Goal: Task Accomplishment & Management: Use online tool/utility

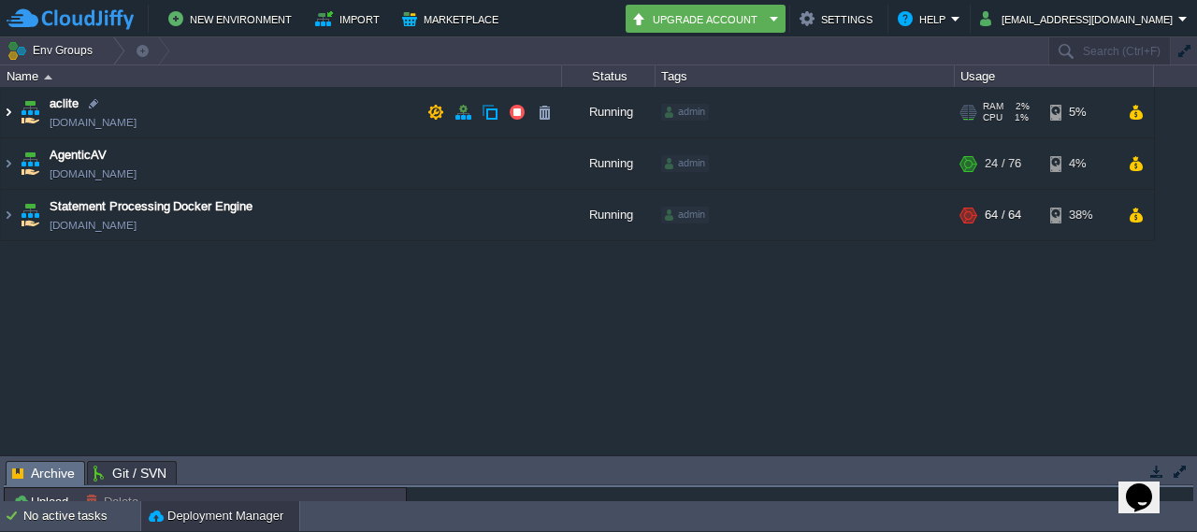
click at [11, 111] on img at bounding box center [8, 112] width 15 height 50
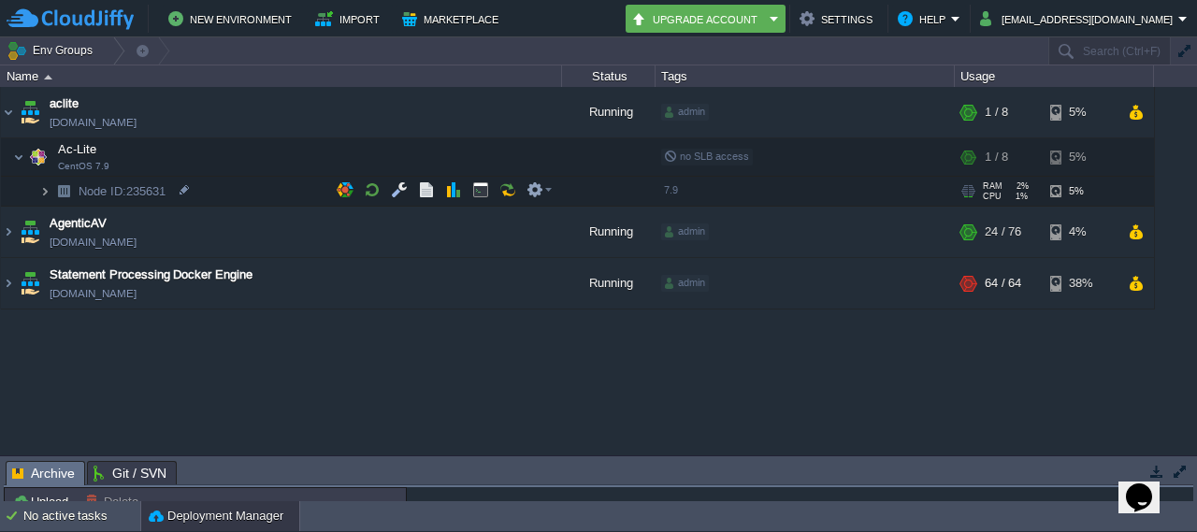
click at [46, 194] on img at bounding box center [44, 191] width 11 height 29
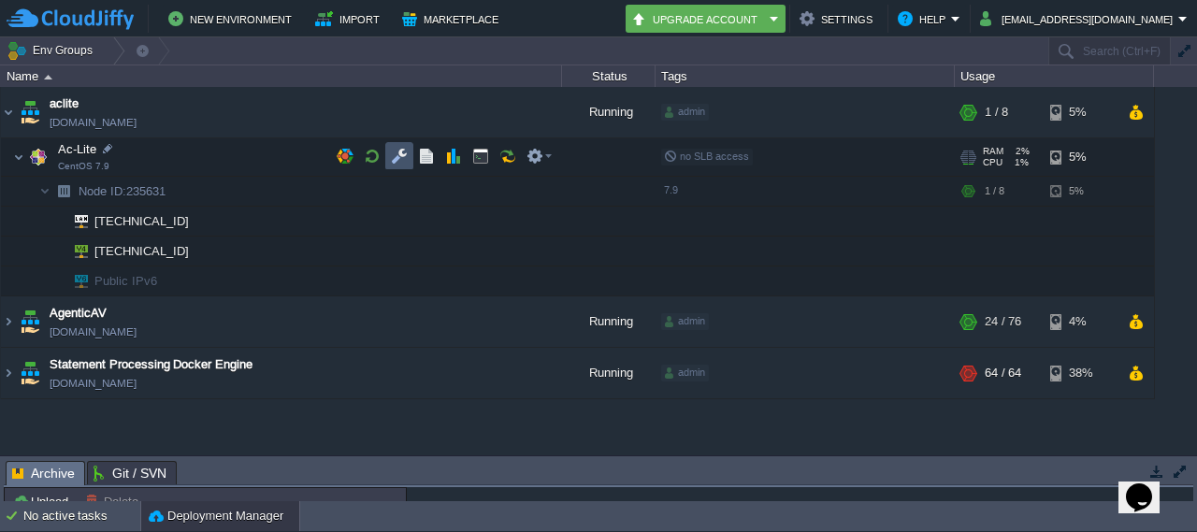
click at [396, 157] on button "button" at bounding box center [399, 156] width 17 height 17
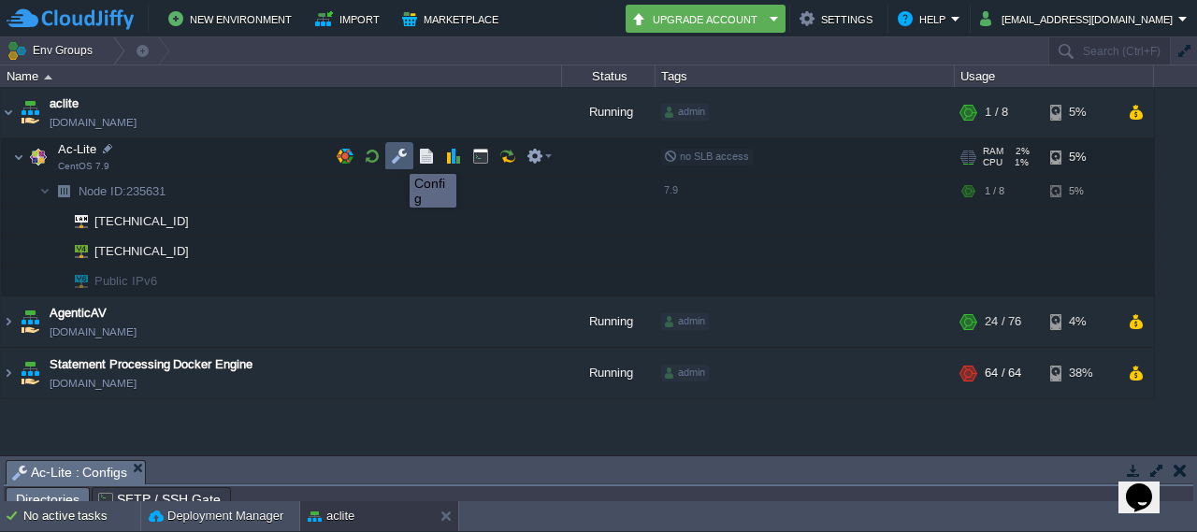
scroll to position [32, 0]
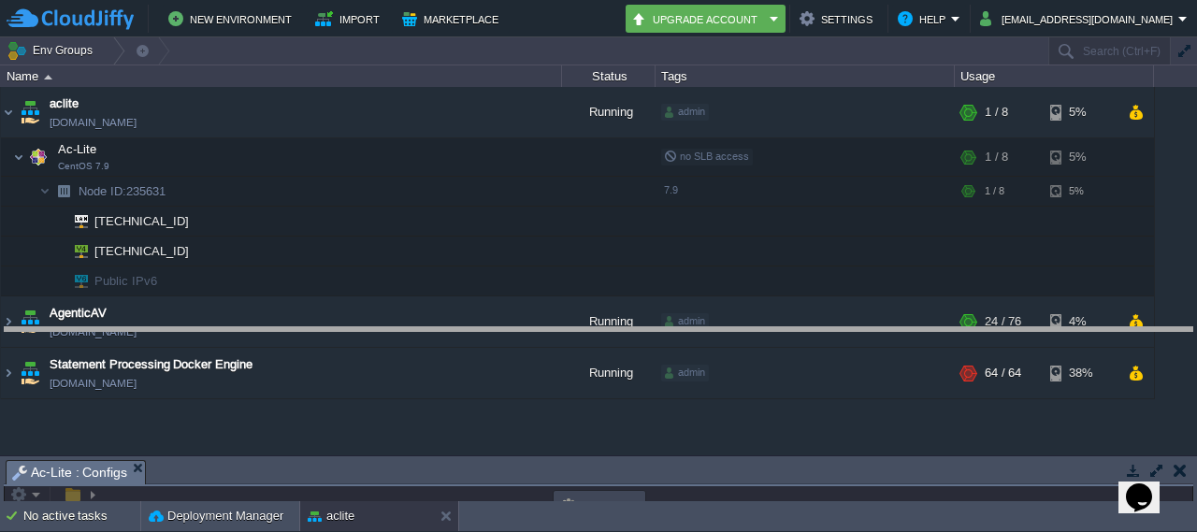
drag, startPoint x: 333, startPoint y: 468, endPoint x: 367, endPoint y: 194, distance: 276.0
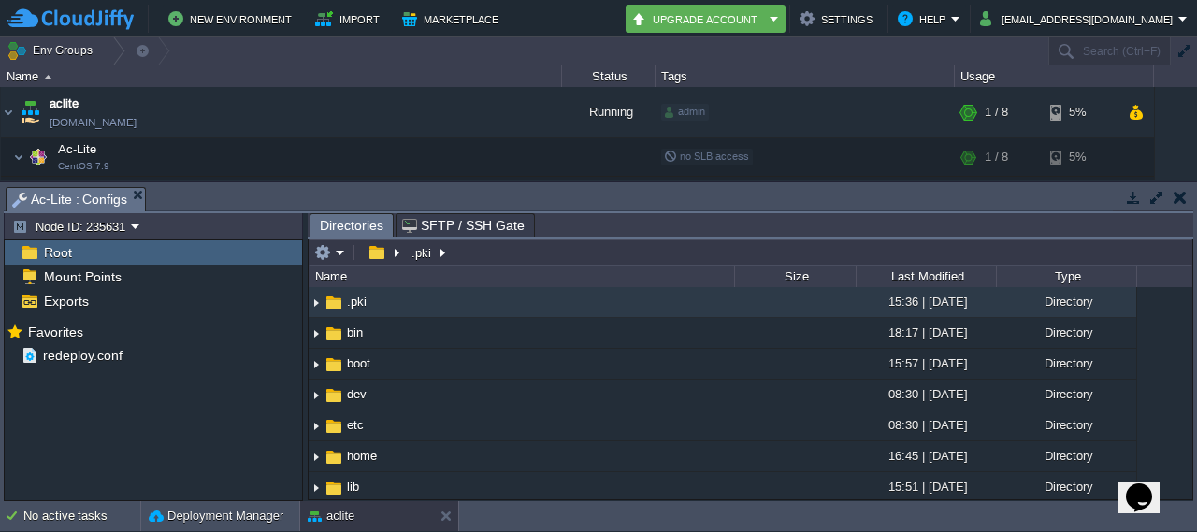
scroll to position [0, 0]
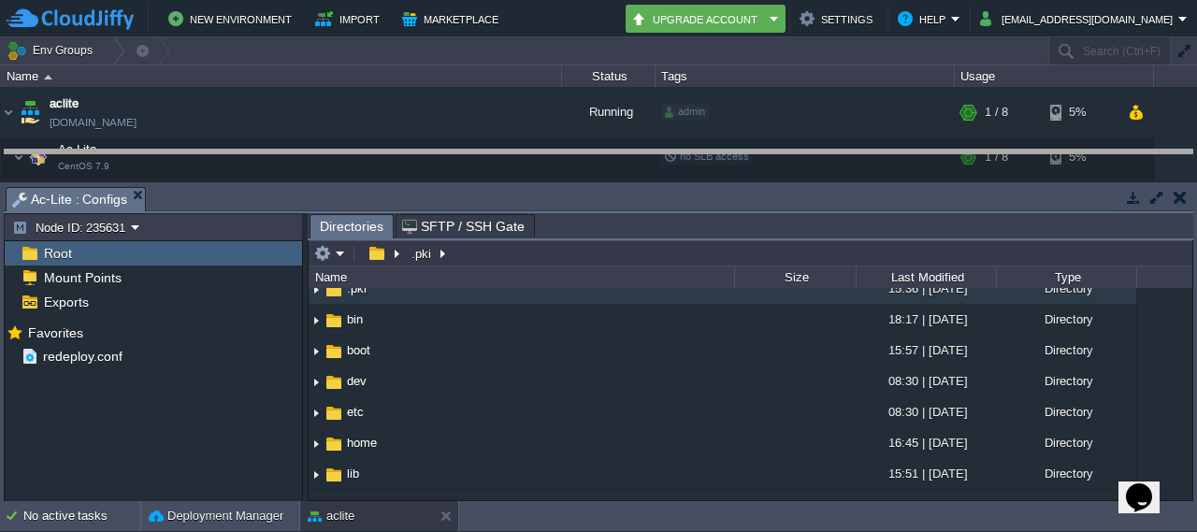
drag, startPoint x: 367, startPoint y: 194, endPoint x: 384, endPoint y: 156, distance: 42.3
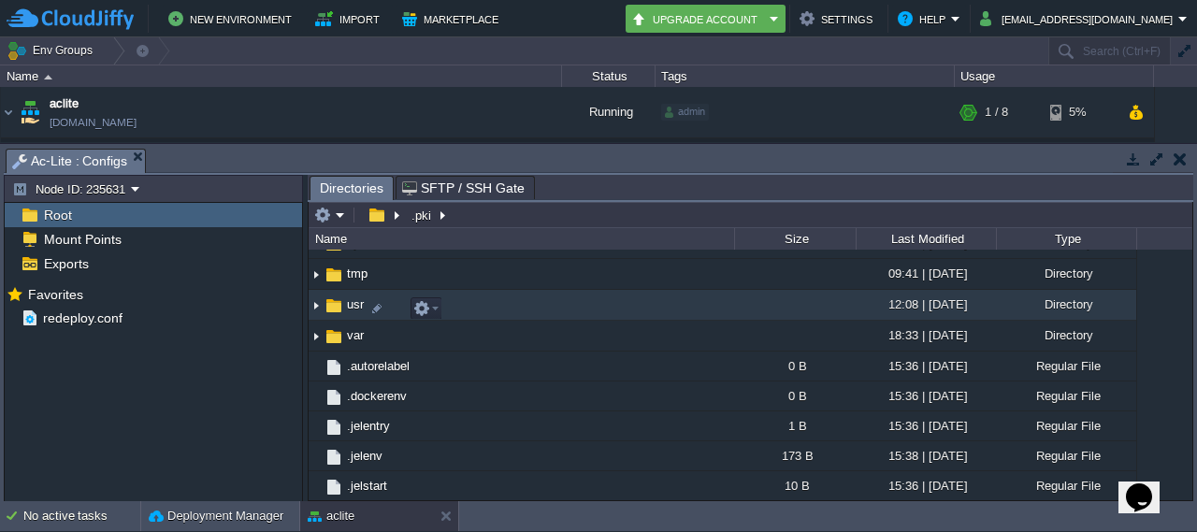
scroll to position [548, 0]
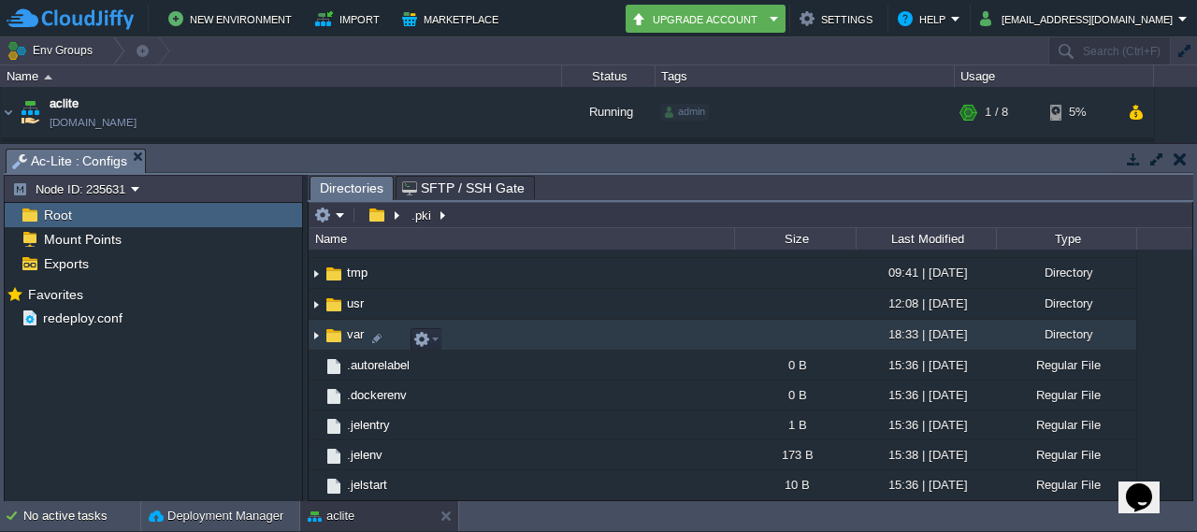
click at [317, 338] on img at bounding box center [316, 335] width 15 height 29
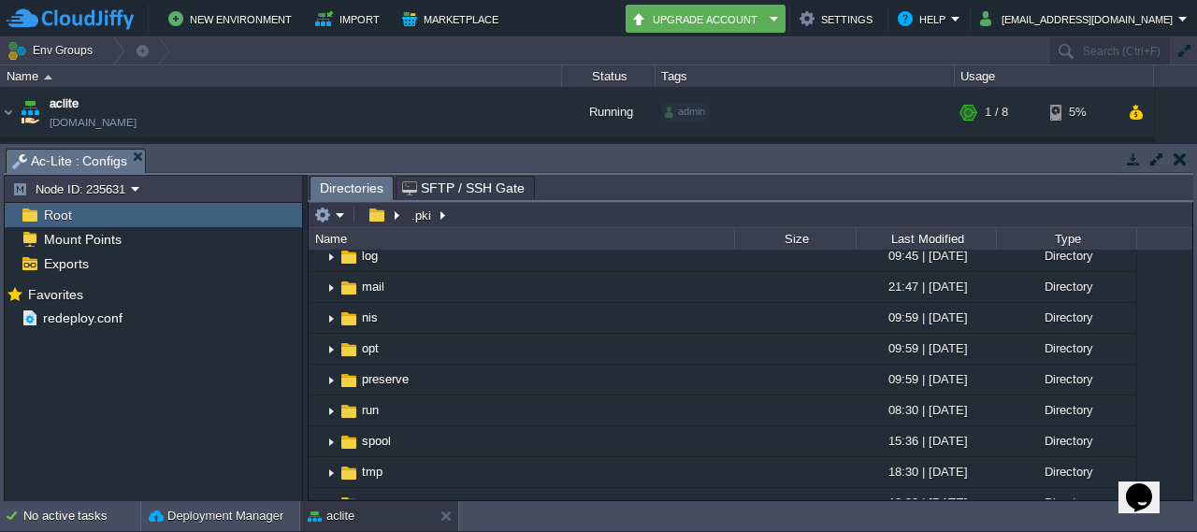
scroll to position [1105, 0]
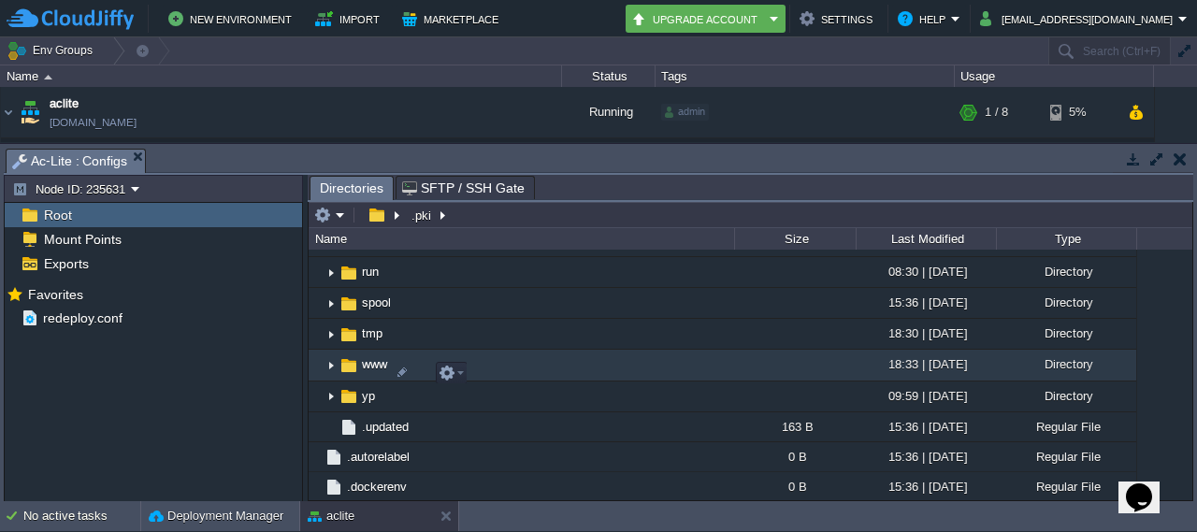
click at [328, 372] on img at bounding box center [331, 366] width 15 height 29
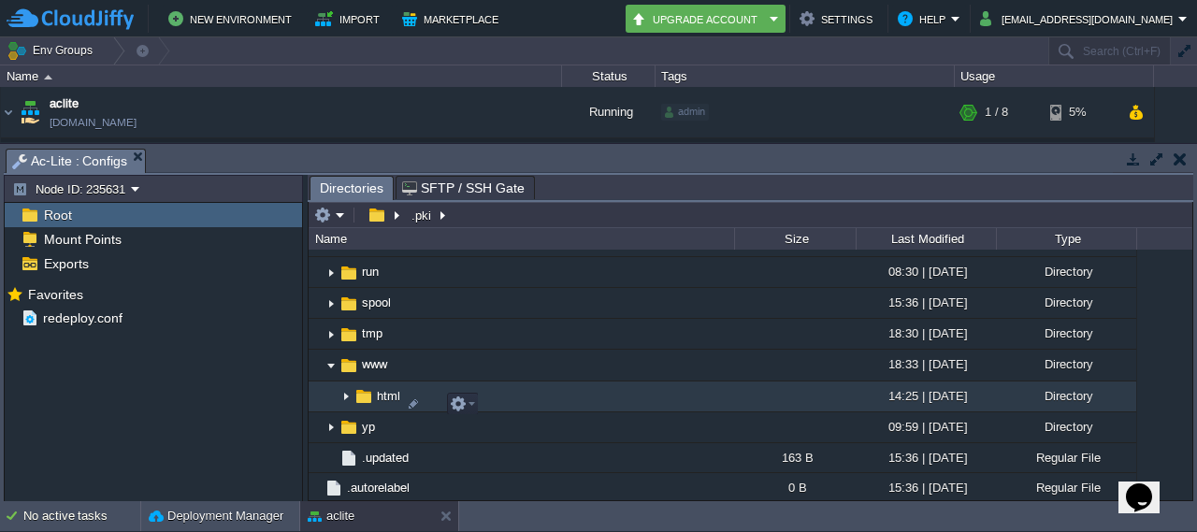
click at [348, 402] on img at bounding box center [345, 396] width 15 height 29
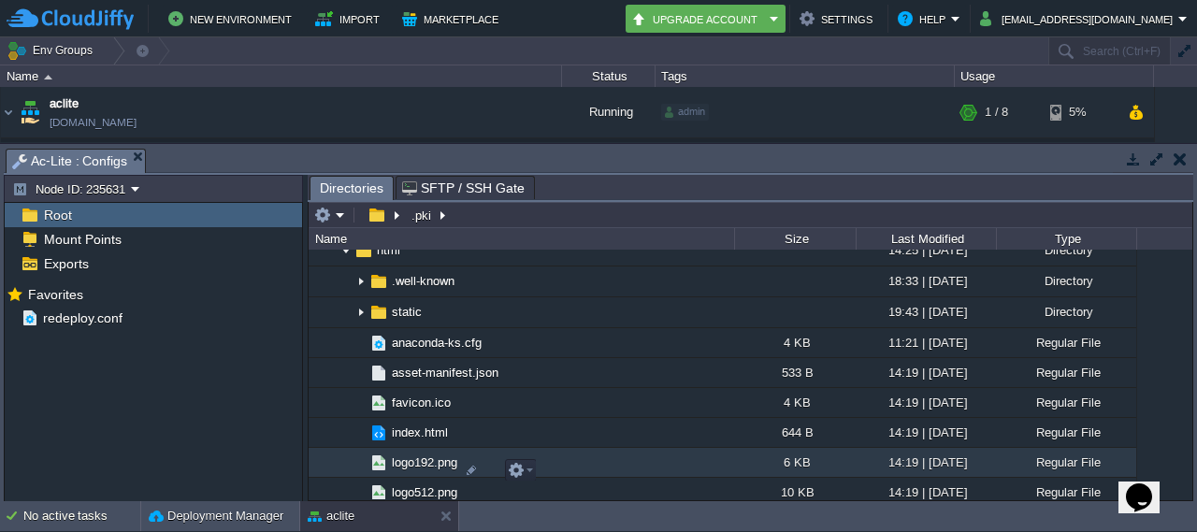
scroll to position [1303, 0]
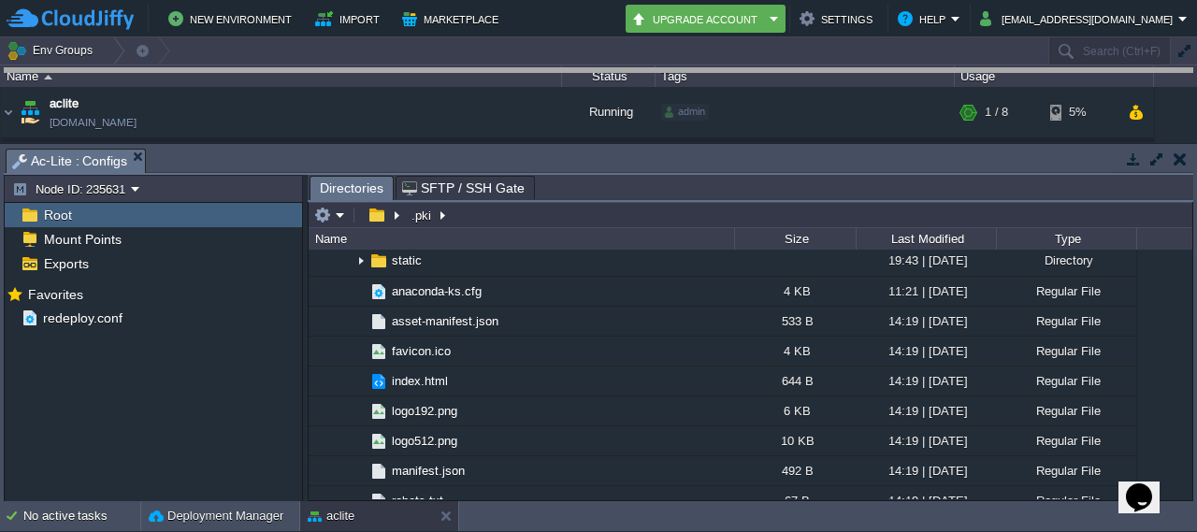
drag, startPoint x: 631, startPoint y: 162, endPoint x: 656, endPoint y: 29, distance: 135.2
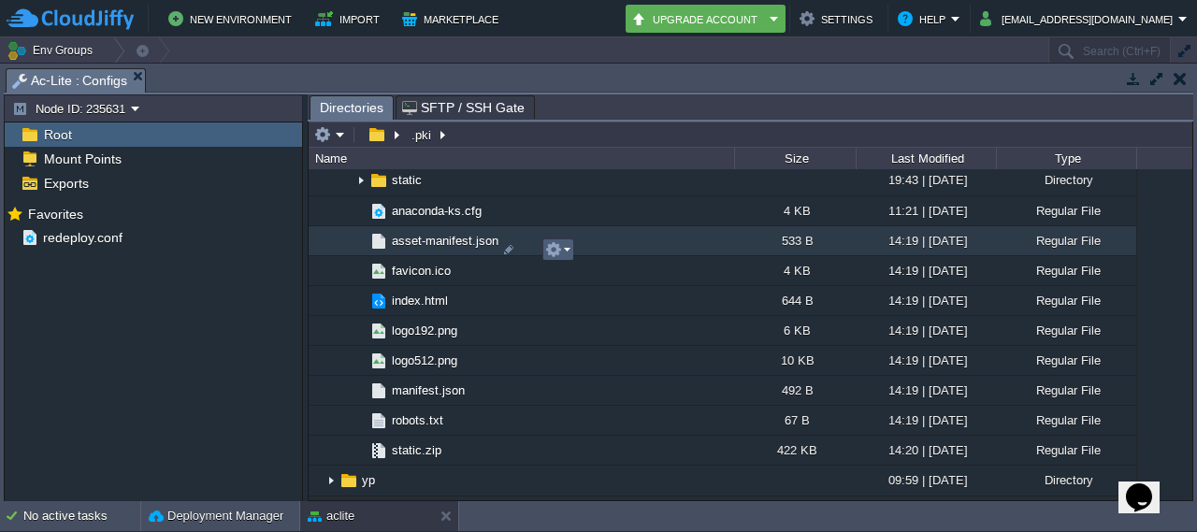
click at [554, 244] on button "button" at bounding box center [553, 249] width 17 height 17
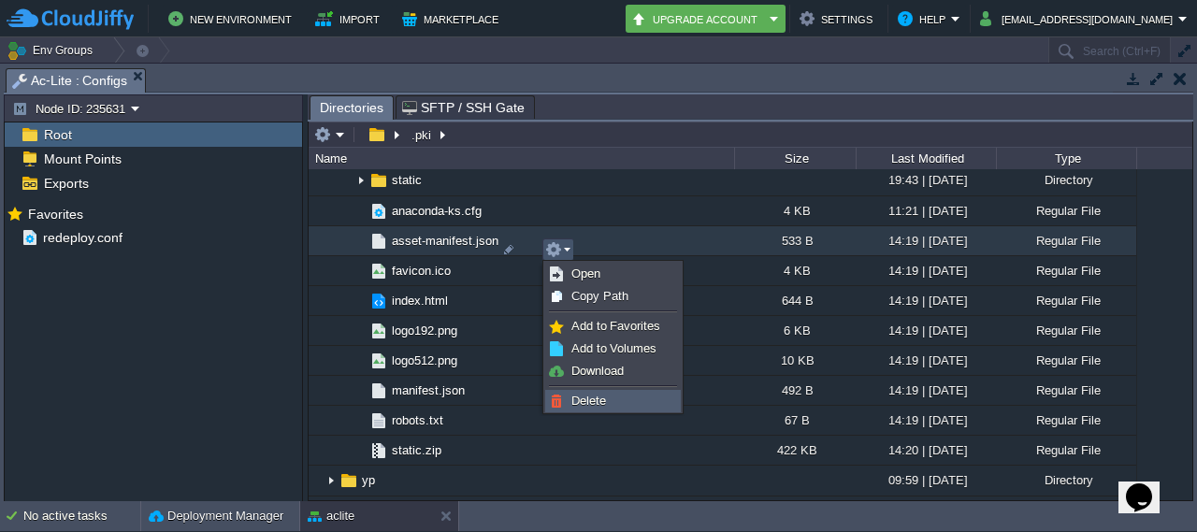
click at [601, 396] on span "Delete" at bounding box center [588, 401] width 35 height 14
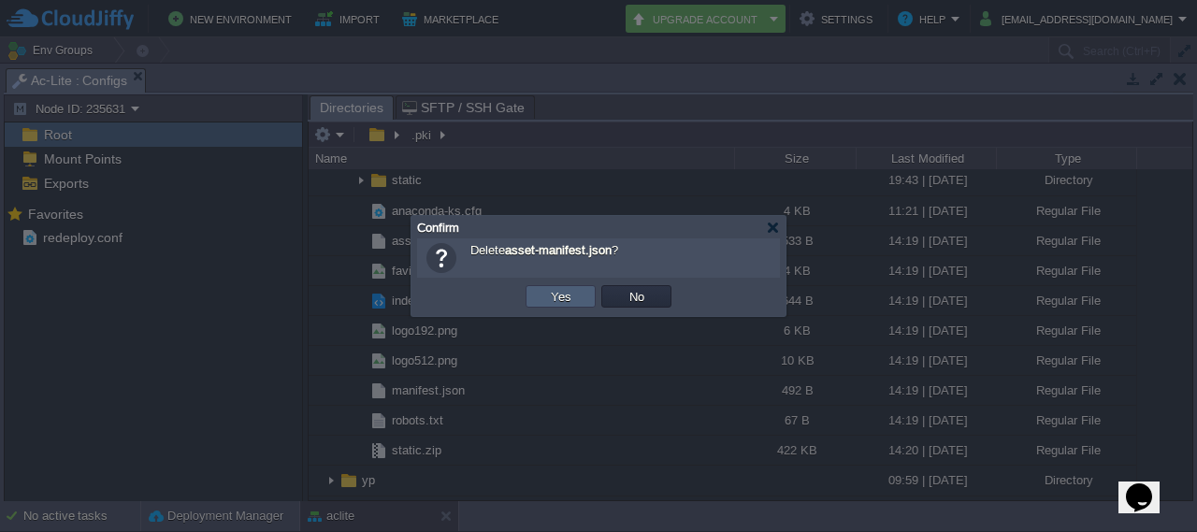
click at [542, 291] on td "Yes" at bounding box center [561, 296] width 70 height 22
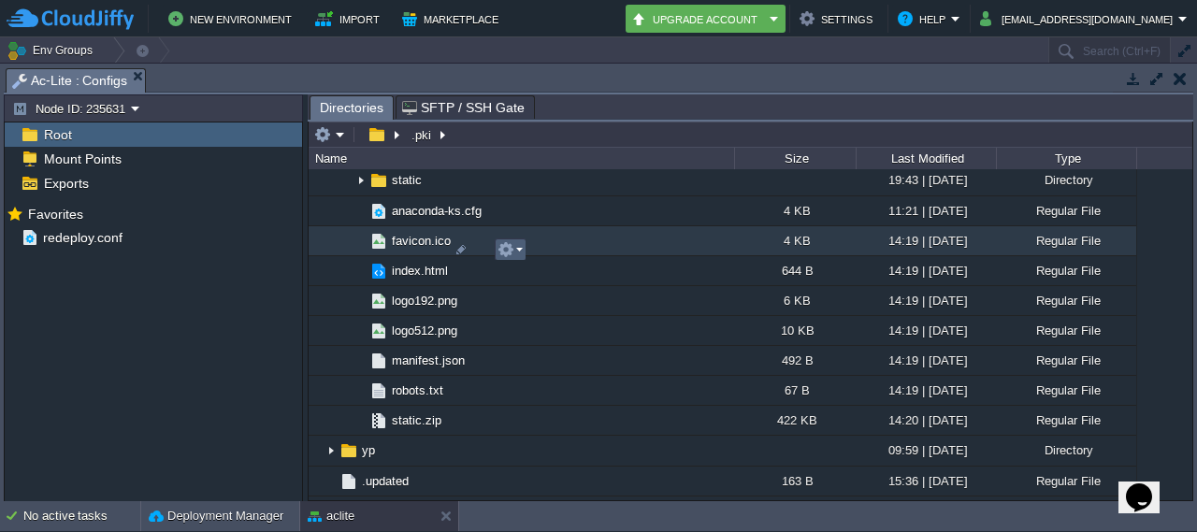
click at [496, 248] on td at bounding box center [511, 249] width 32 height 22
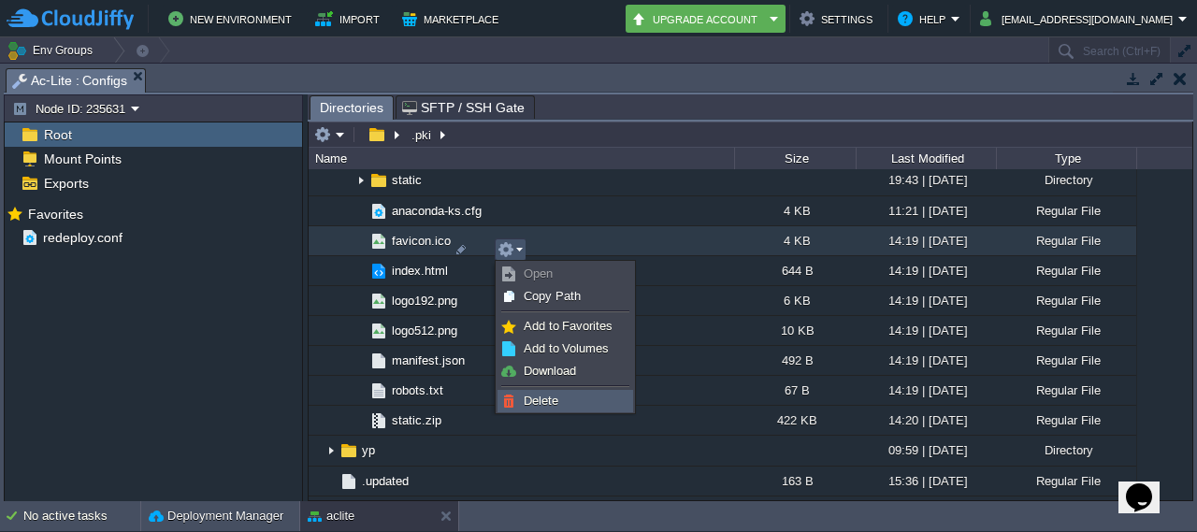
click at [563, 405] on link "Delete" at bounding box center [565, 401] width 134 height 21
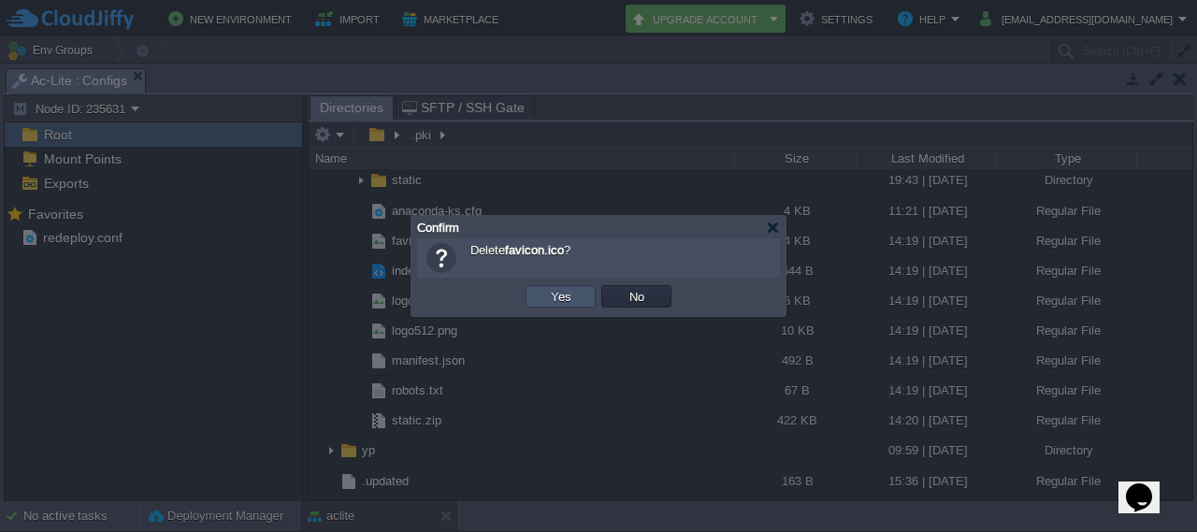
click at [553, 295] on button "Yes" at bounding box center [561, 296] width 32 height 17
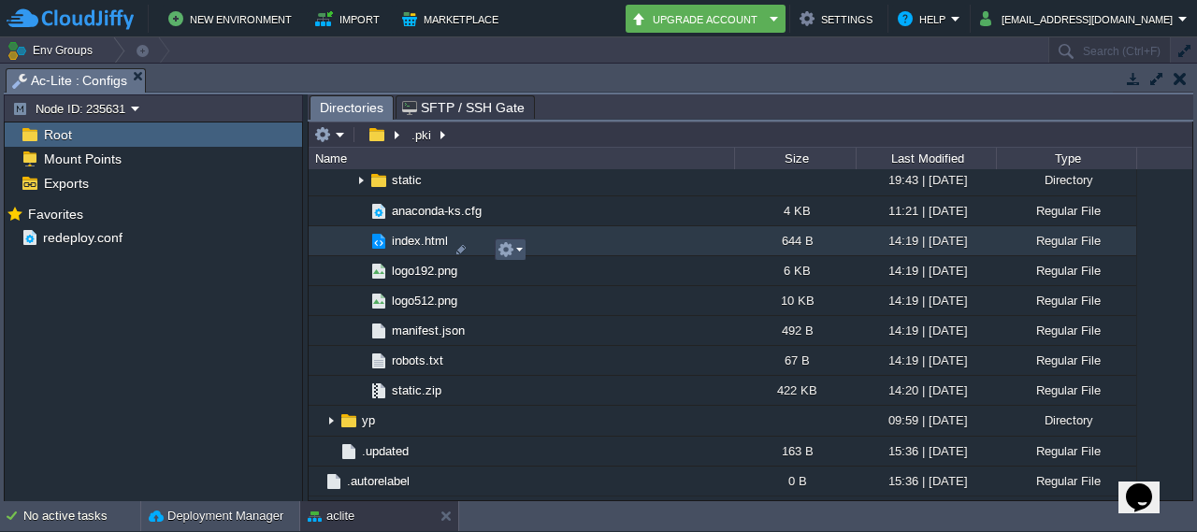
click at [509, 244] on button "button" at bounding box center [505, 249] width 17 height 17
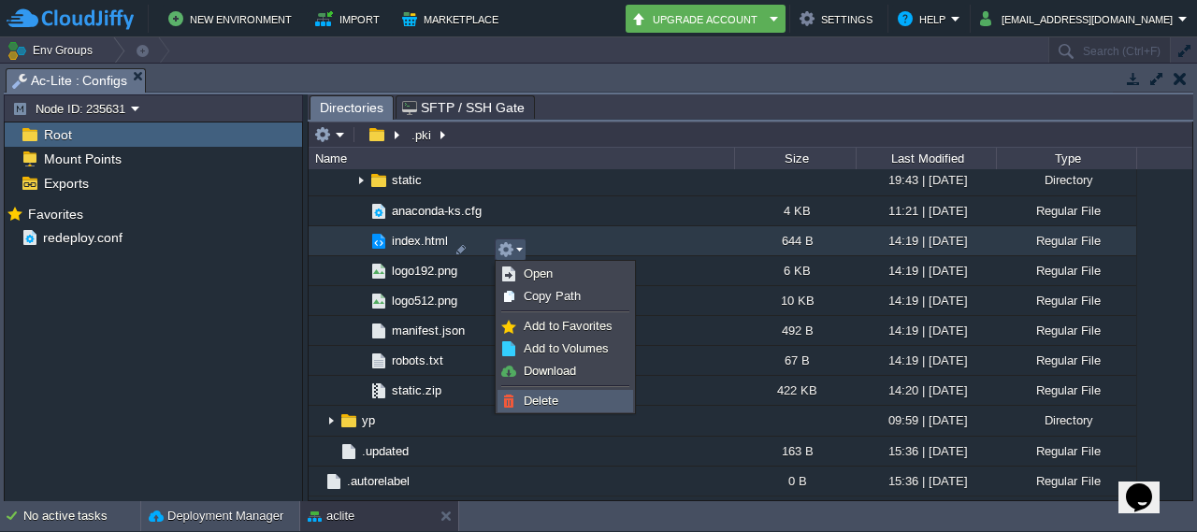
click at [552, 391] on link "Delete" at bounding box center [565, 401] width 134 height 21
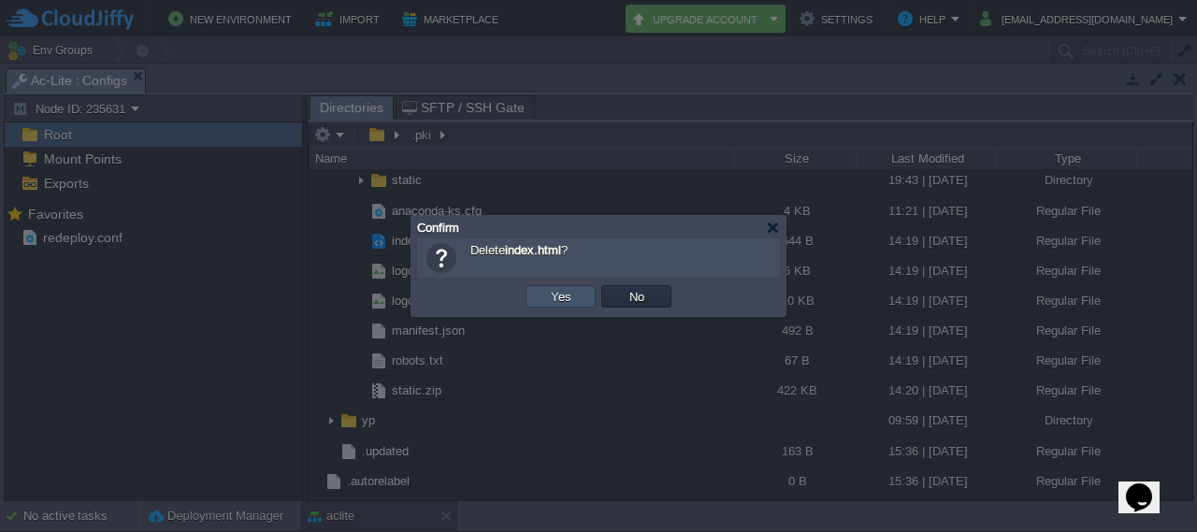
click at [560, 302] on button "Yes" at bounding box center [561, 296] width 32 height 17
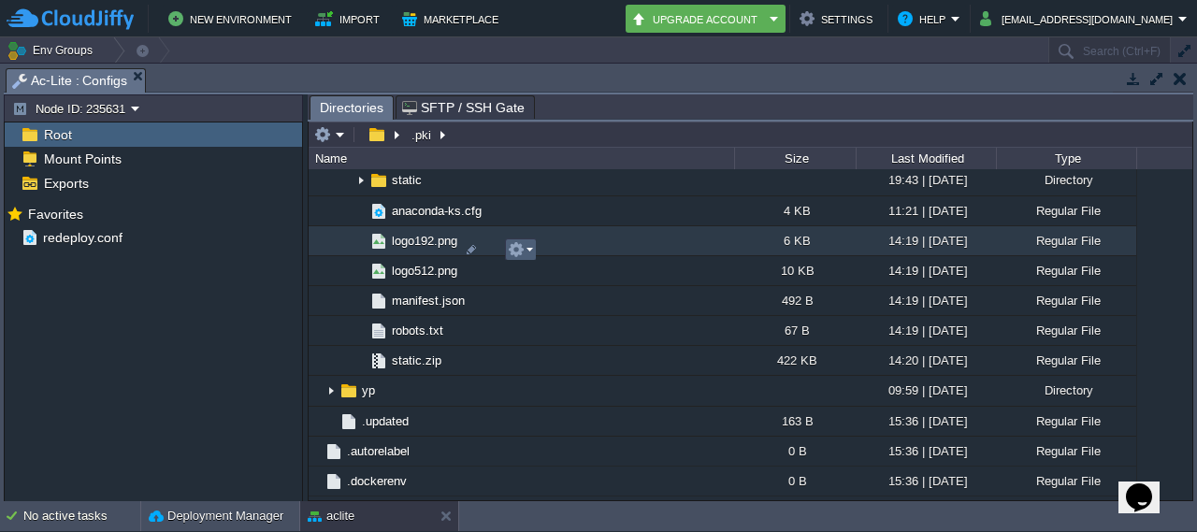
click at [520, 245] on button "button" at bounding box center [516, 249] width 17 height 17
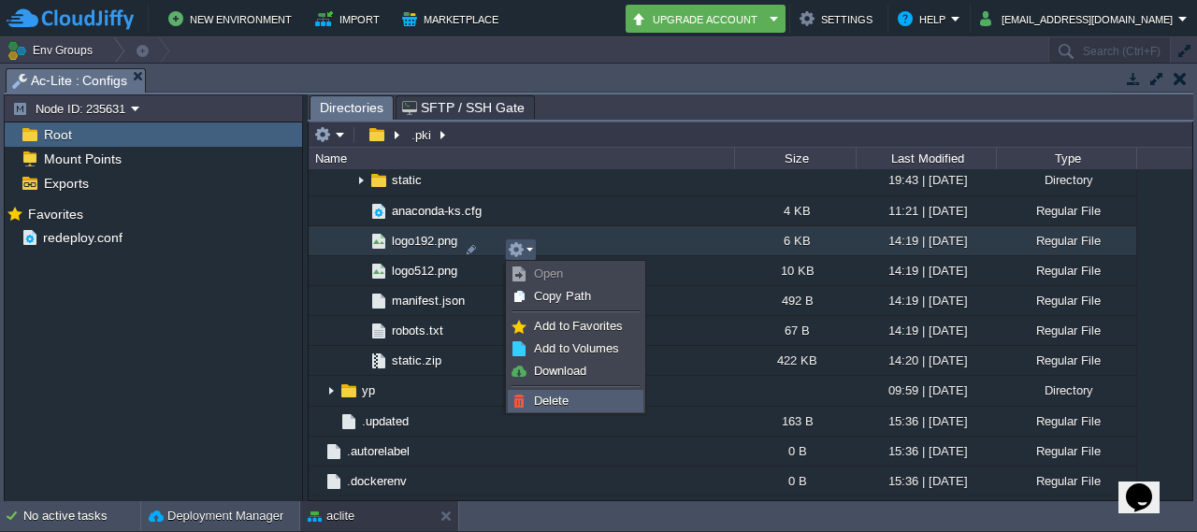
click at [546, 395] on span "Delete" at bounding box center [551, 401] width 35 height 14
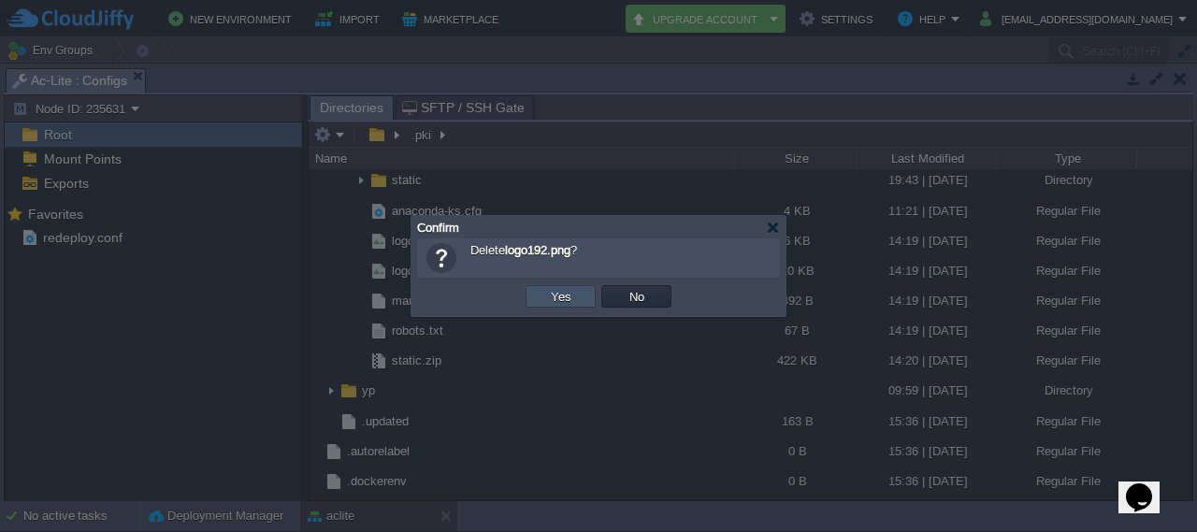
click at [568, 289] on button "Yes" at bounding box center [561, 296] width 32 height 17
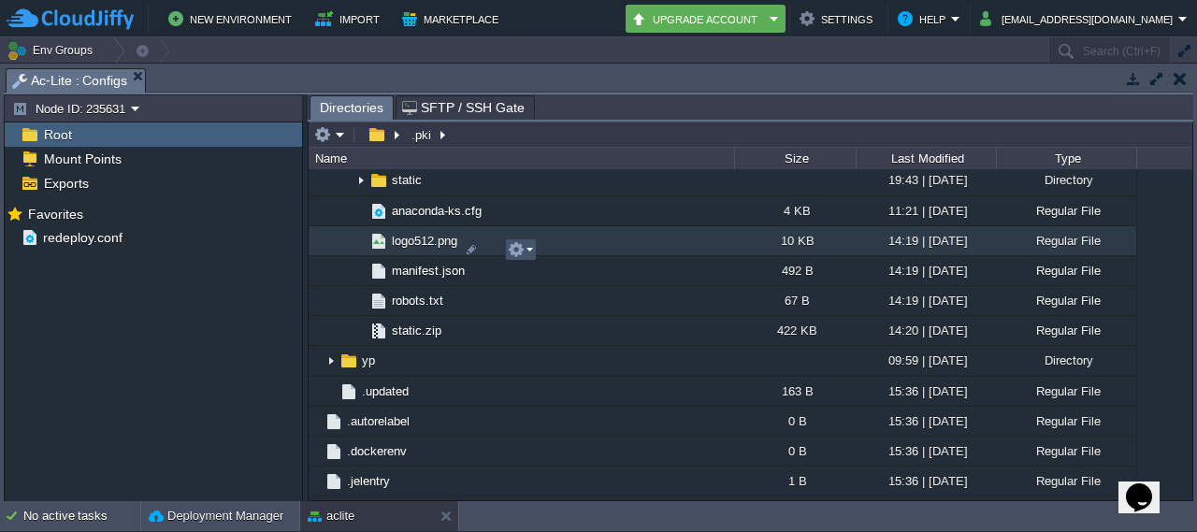
click at [517, 248] on button "button" at bounding box center [516, 249] width 17 height 17
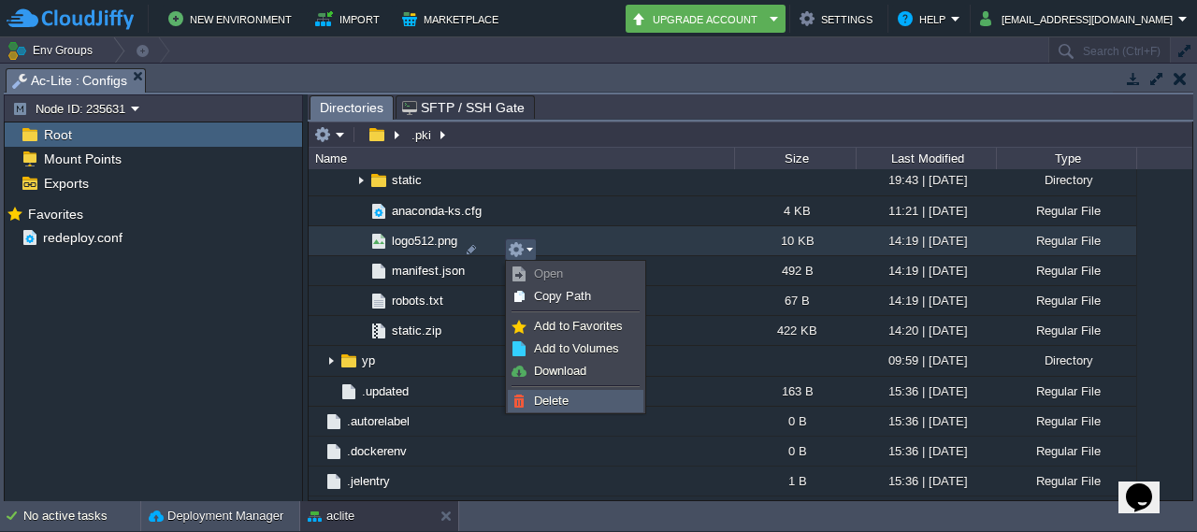
click at [572, 409] on link "Delete" at bounding box center [576, 401] width 134 height 21
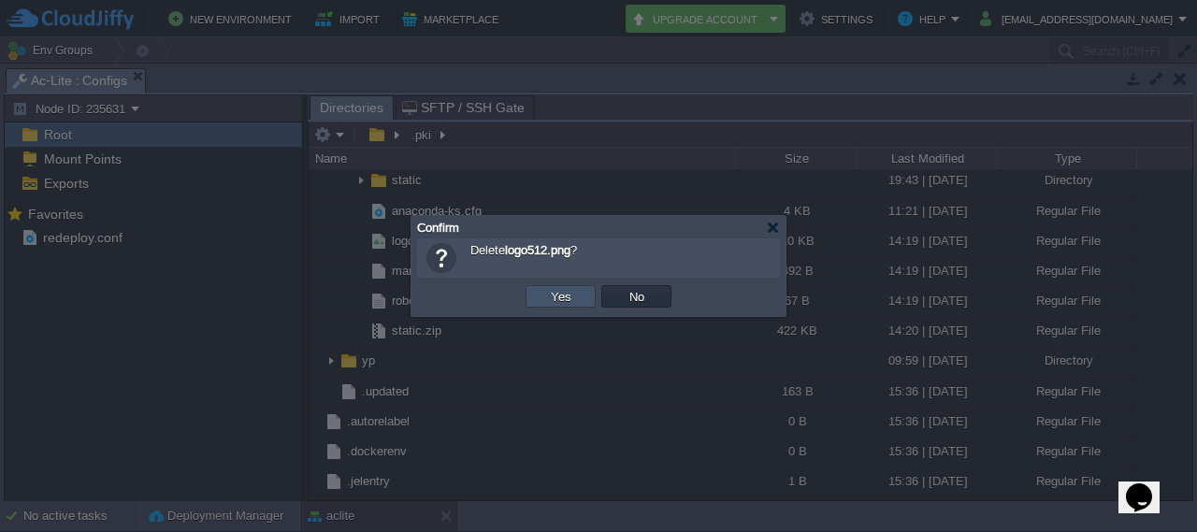
click at [562, 304] on button "Yes" at bounding box center [561, 296] width 32 height 17
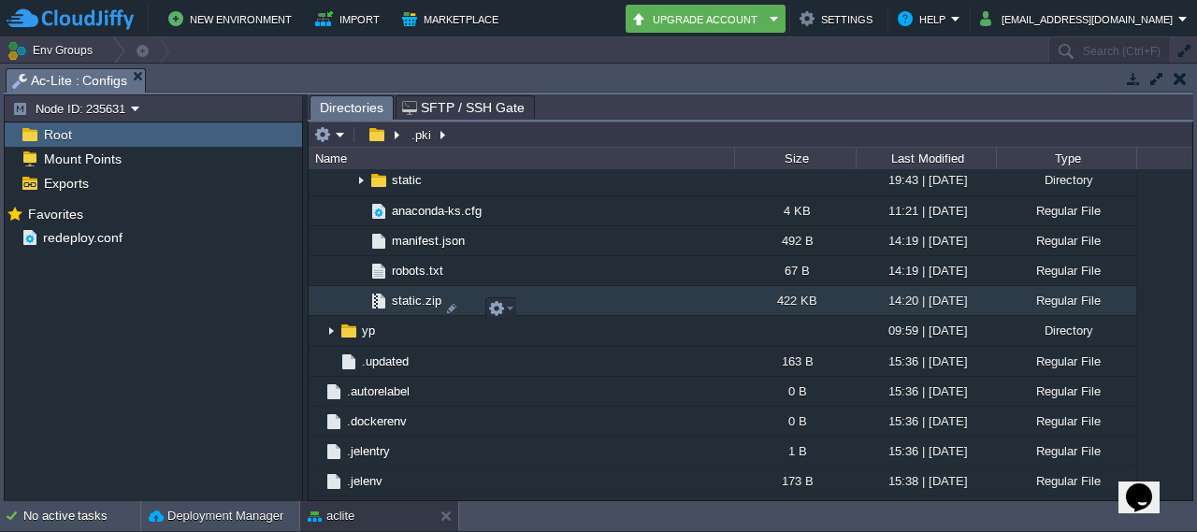
click at [562, 304] on td "static.zip" at bounding box center [521, 301] width 425 height 30
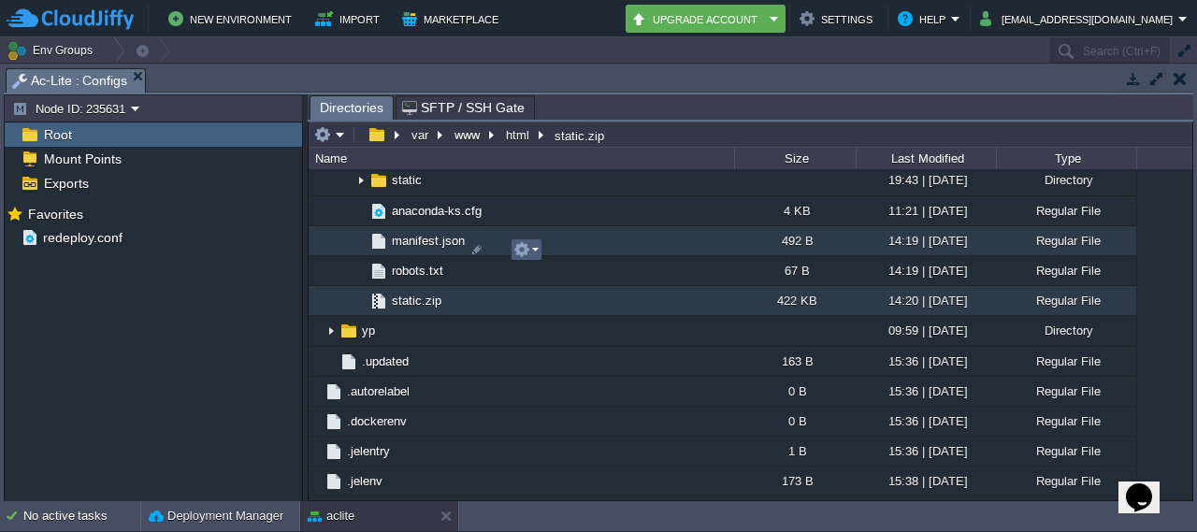
click at [523, 248] on button "button" at bounding box center [521, 249] width 17 height 17
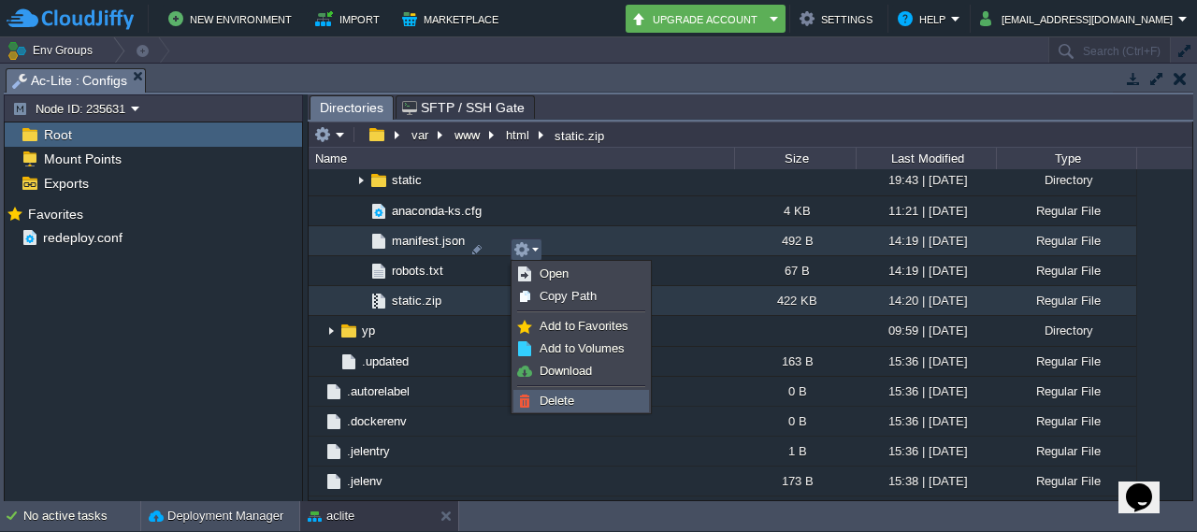
click at [560, 402] on span "Delete" at bounding box center [557, 401] width 35 height 14
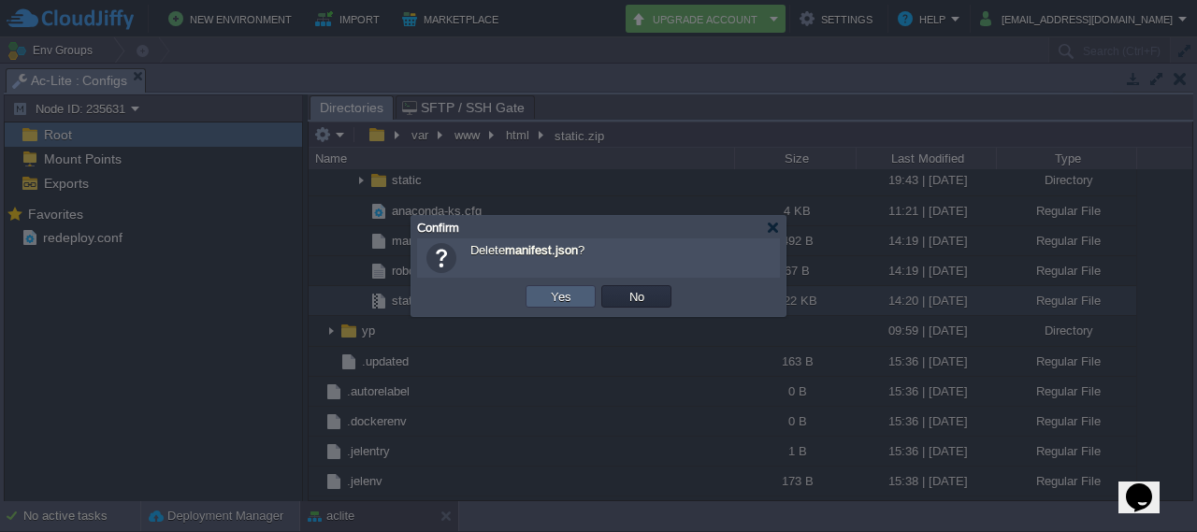
click at [575, 303] on td "Yes" at bounding box center [561, 296] width 70 height 22
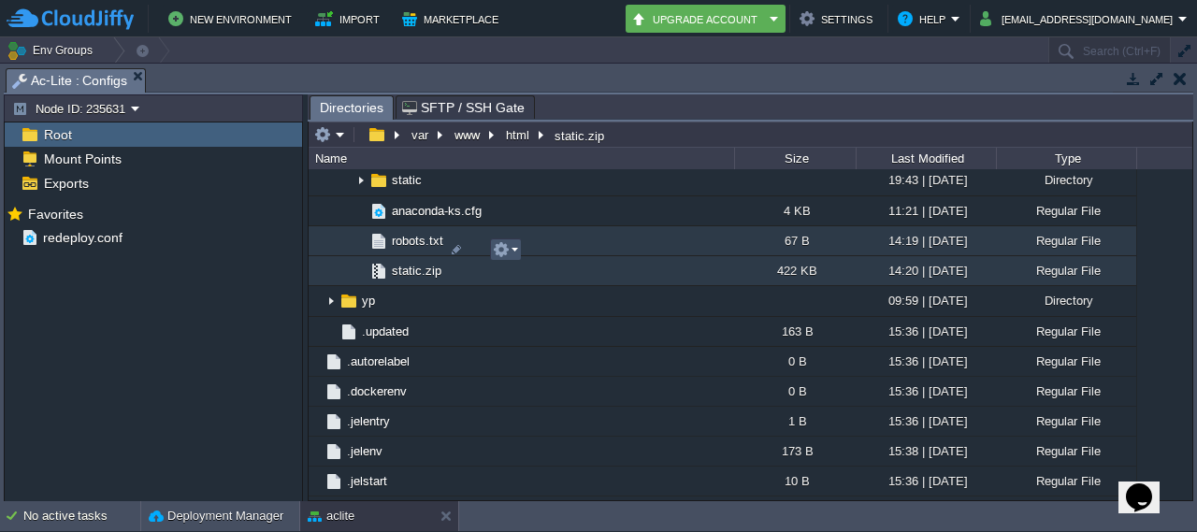
click at [497, 255] on button "button" at bounding box center [501, 249] width 17 height 17
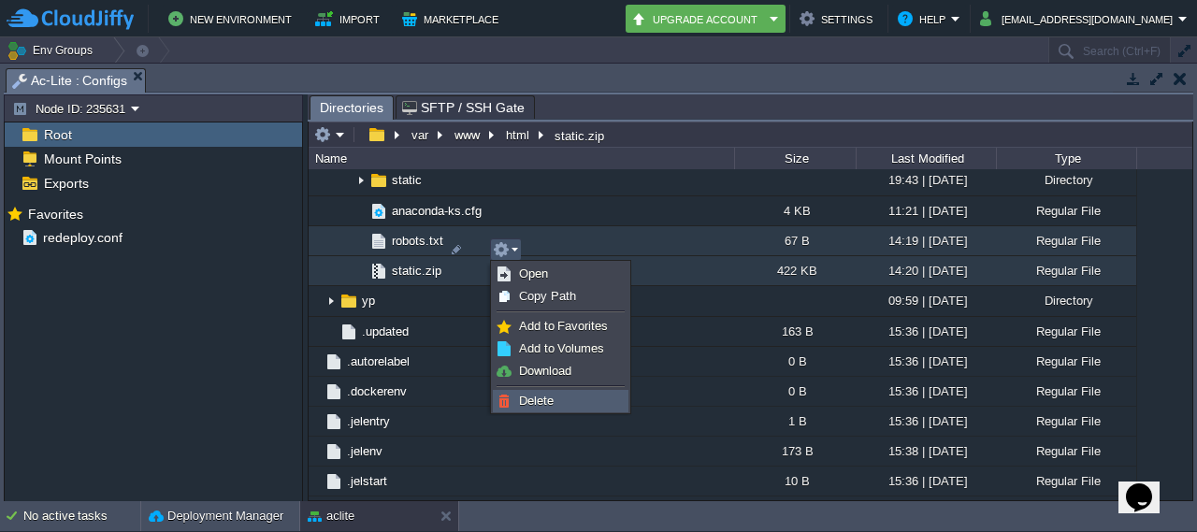
click at [546, 403] on span "Delete" at bounding box center [536, 401] width 35 height 14
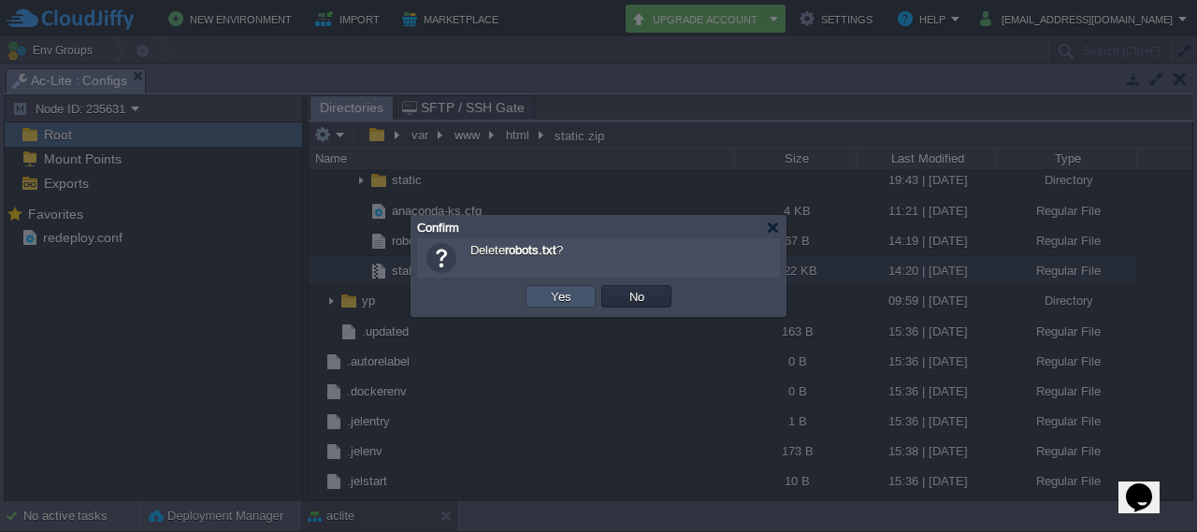
click at [556, 302] on button "Yes" at bounding box center [561, 296] width 32 height 17
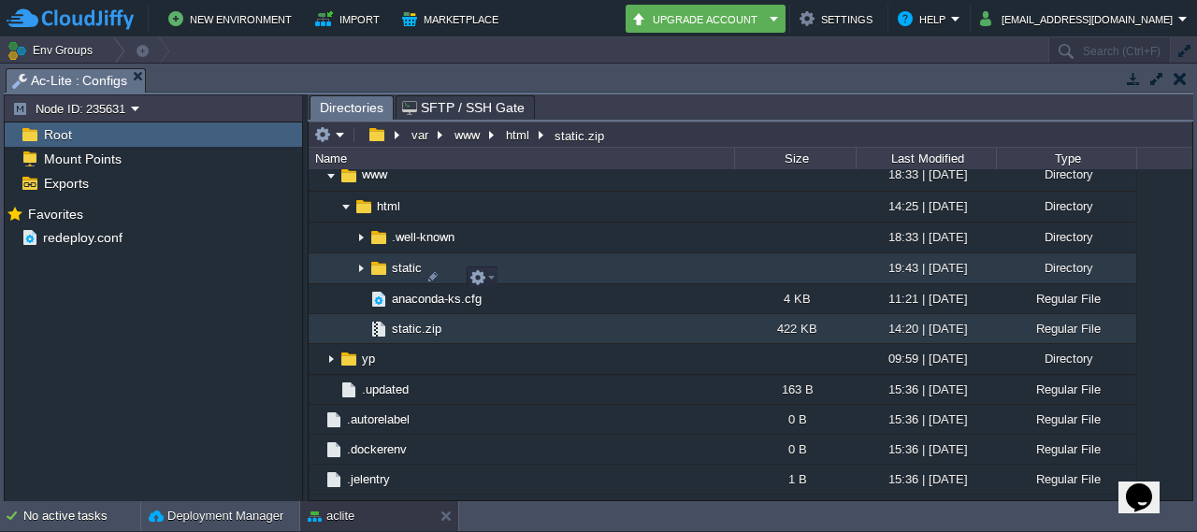
scroll to position [1203, 0]
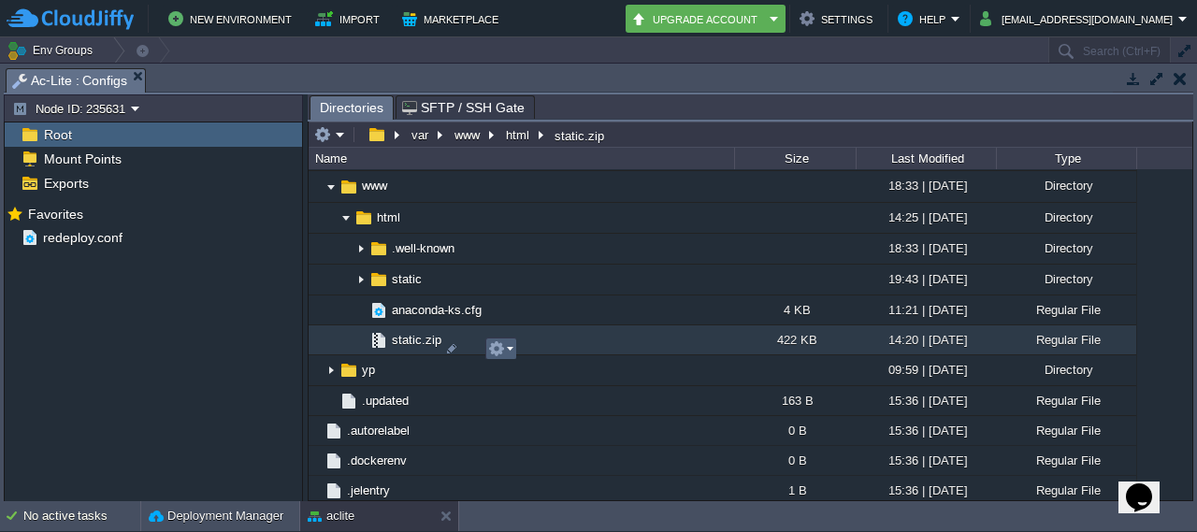
click at [497, 350] on button "button" at bounding box center [496, 348] width 17 height 17
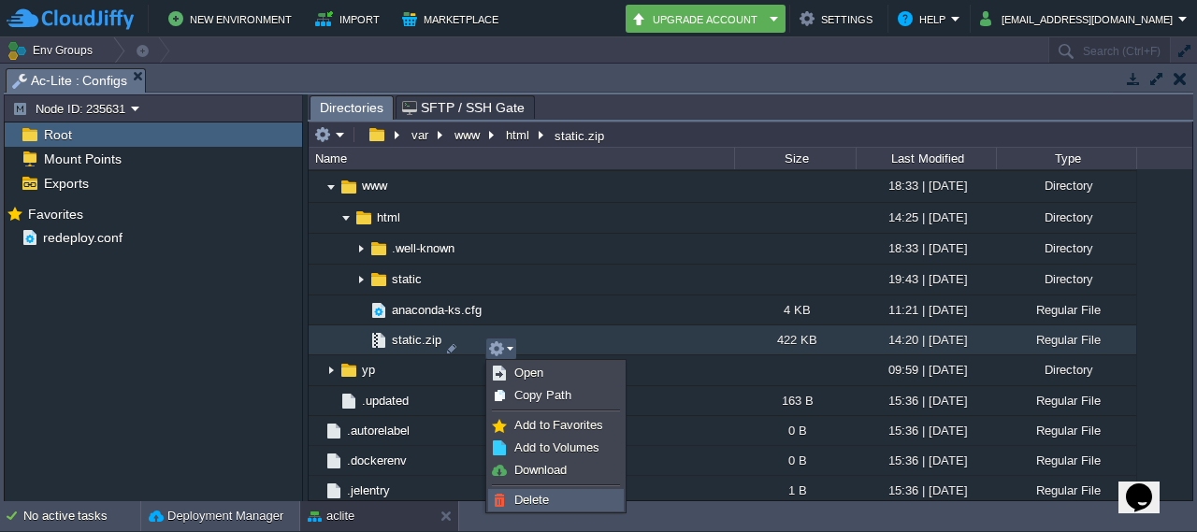
click at [527, 495] on span "Delete" at bounding box center [531, 500] width 35 height 14
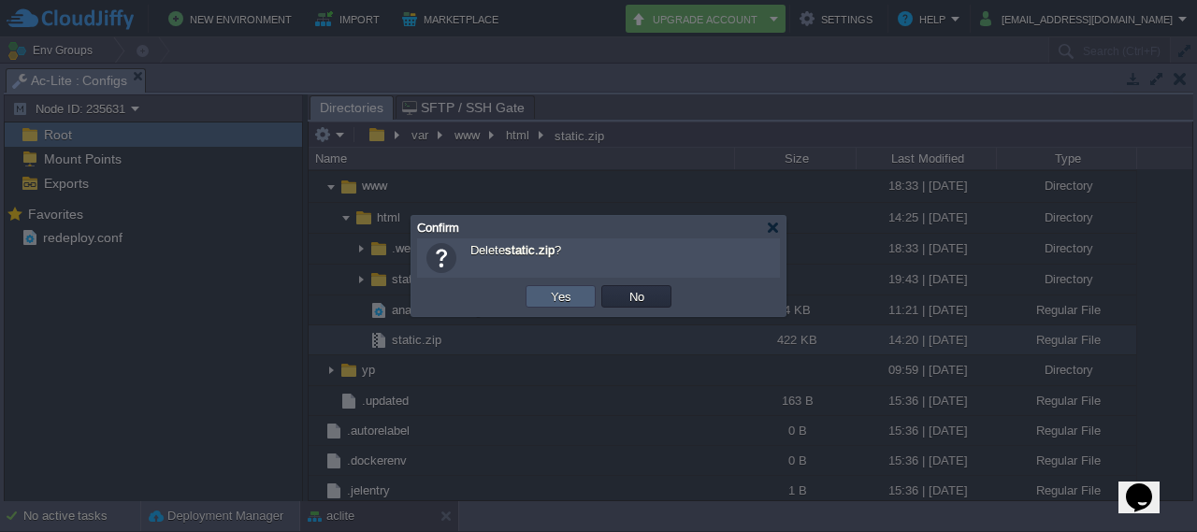
click at [579, 295] on td "Yes" at bounding box center [561, 296] width 70 height 22
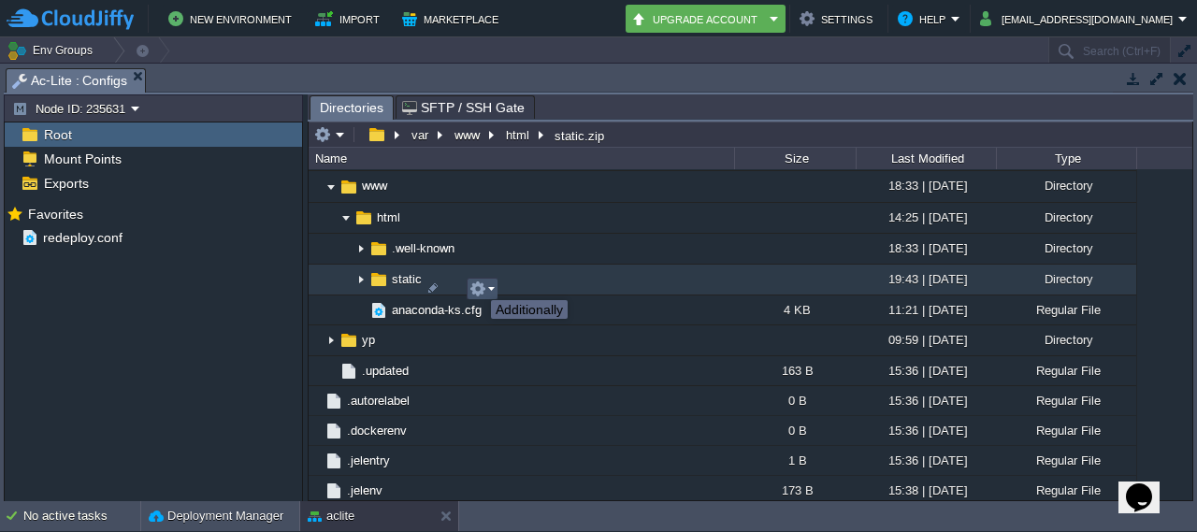
click at [477, 283] on button "button" at bounding box center [477, 289] width 17 height 17
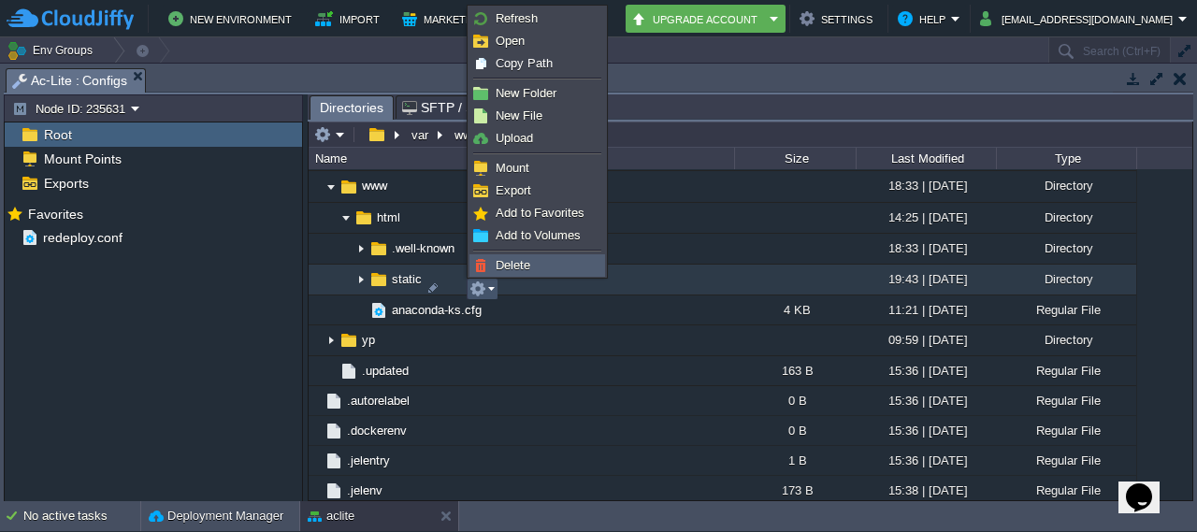
click at [512, 266] on span "Delete" at bounding box center [513, 265] width 35 height 14
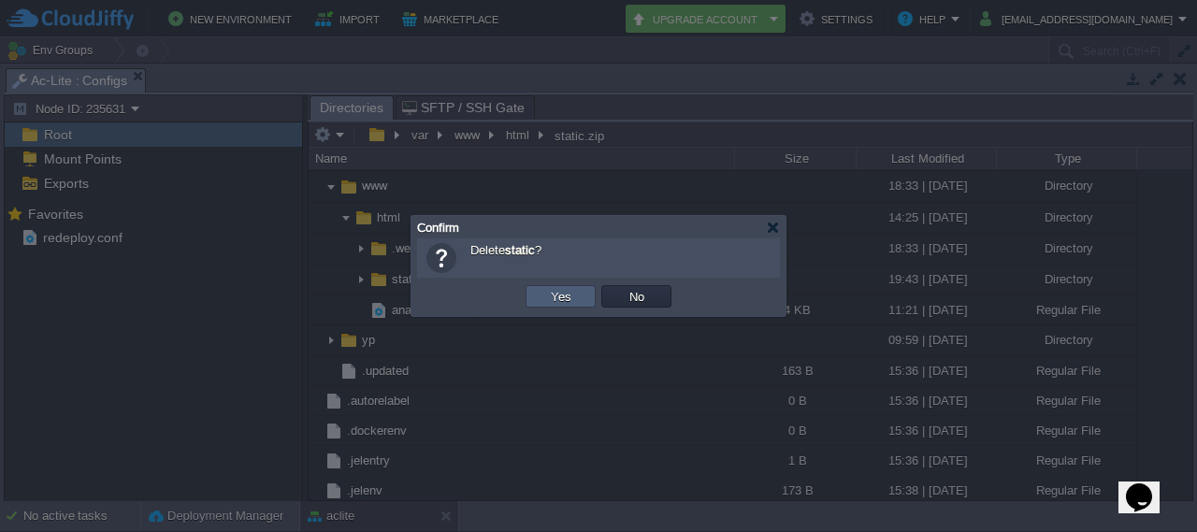
click at [570, 306] on td "Yes" at bounding box center [561, 296] width 70 height 22
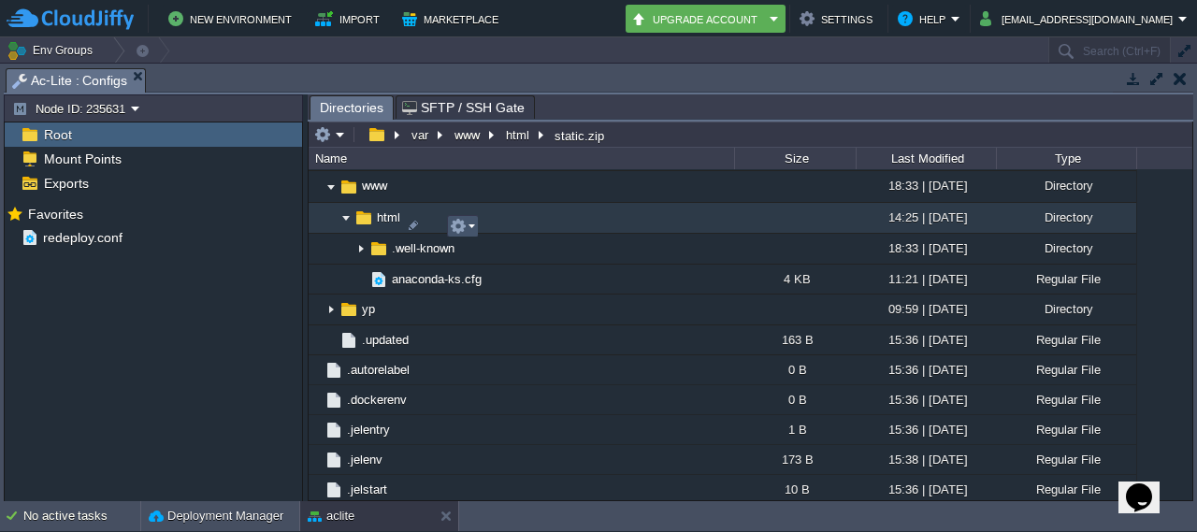
click at [464, 224] on button "button" at bounding box center [458, 226] width 17 height 17
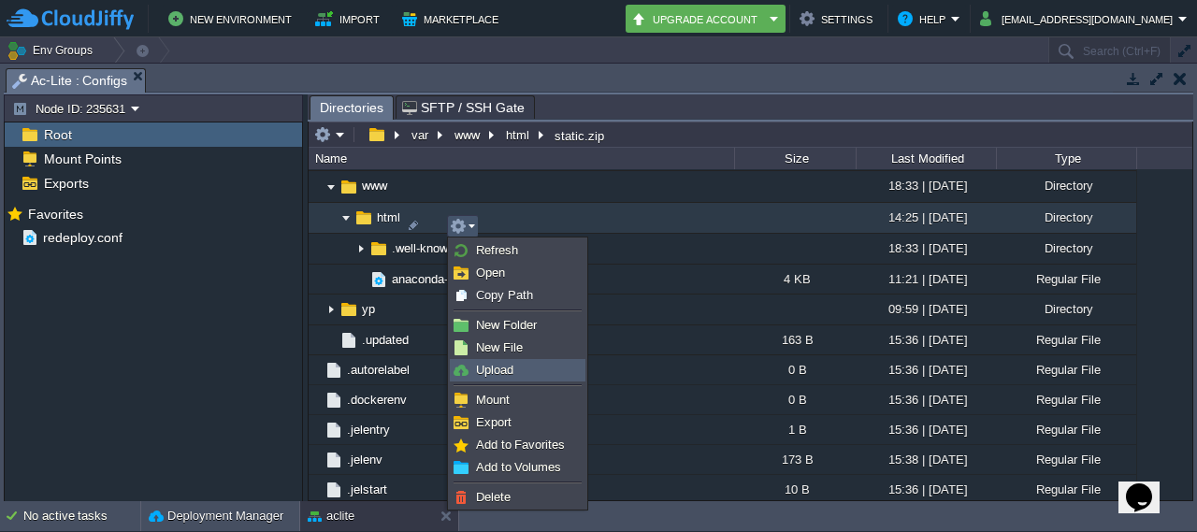
click at [523, 367] on link "Upload" at bounding box center [518, 370] width 134 height 21
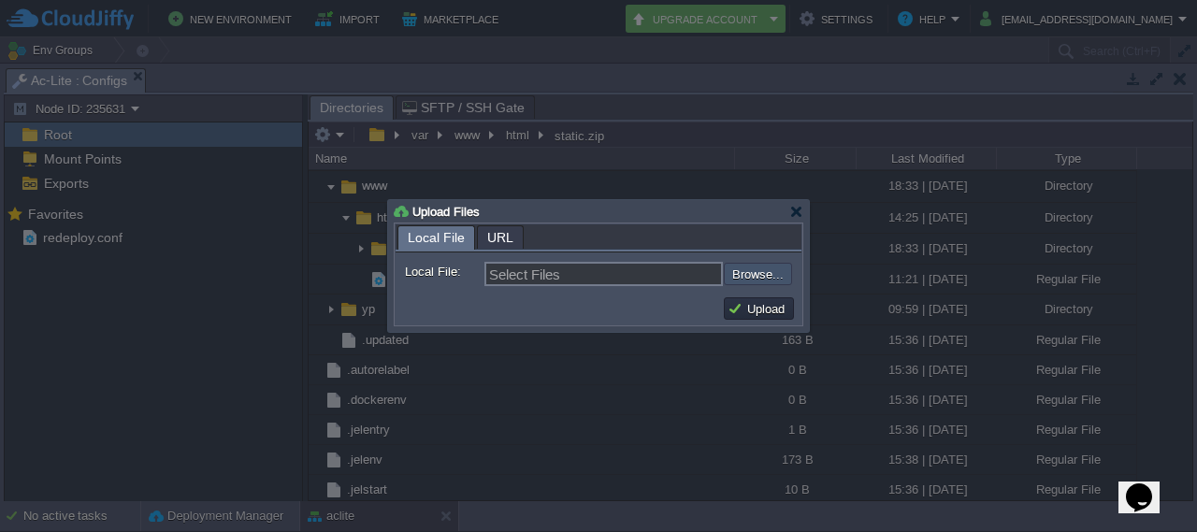
click at [776, 276] on input "file" at bounding box center [673, 274] width 237 height 22
type input "C:\fakepath\asset-manifest.json"
type input "asset-manifest.json, favicon.ico, index.html, logo192.png, logo512.png, manifes…"
click at [765, 308] on button "Upload" at bounding box center [758, 308] width 63 height 17
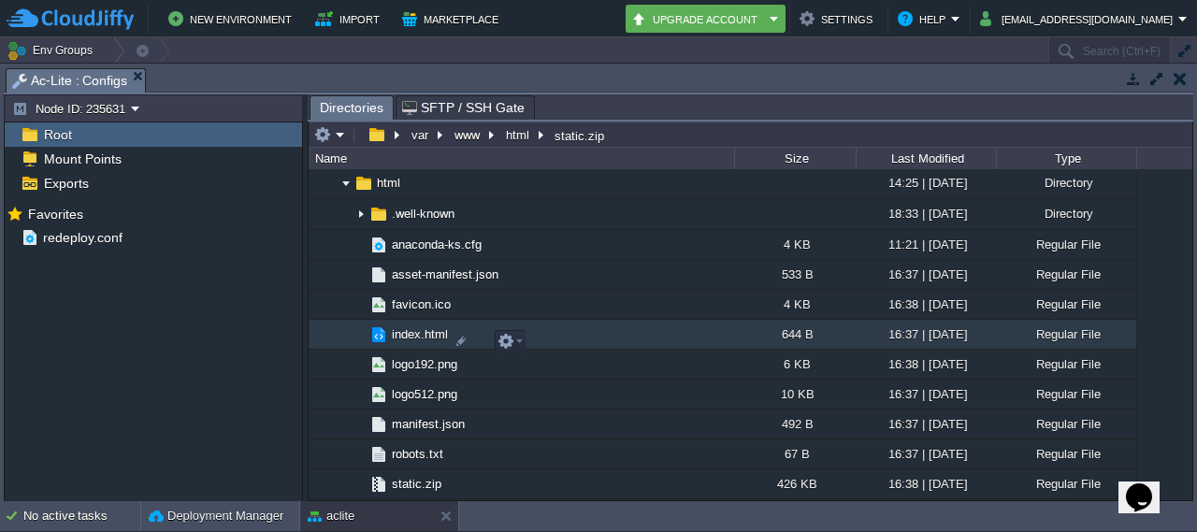
scroll to position [1249, 0]
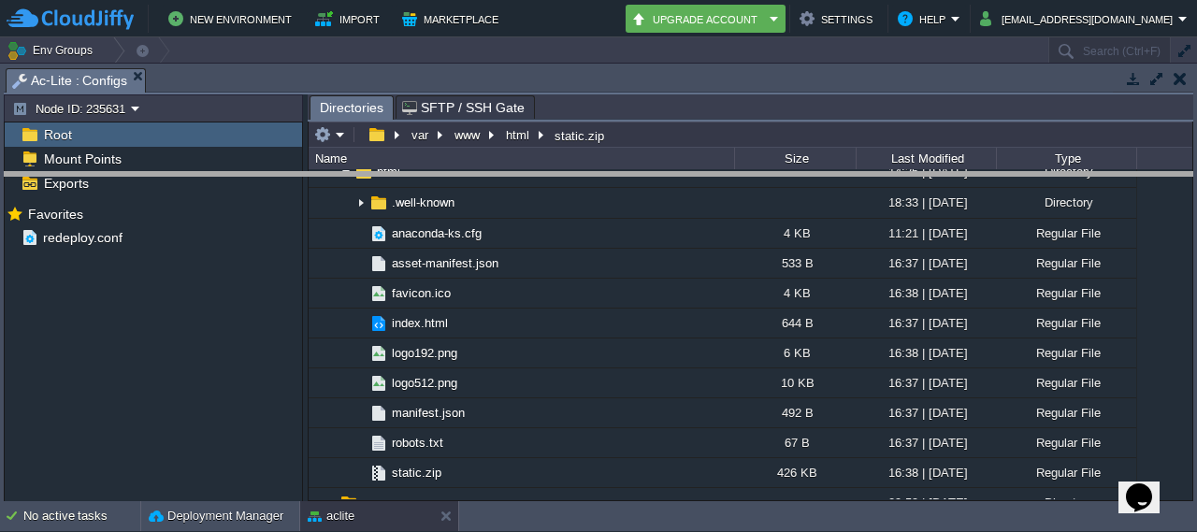
drag, startPoint x: 616, startPoint y: 79, endPoint x: 606, endPoint y: 182, distance: 104.3
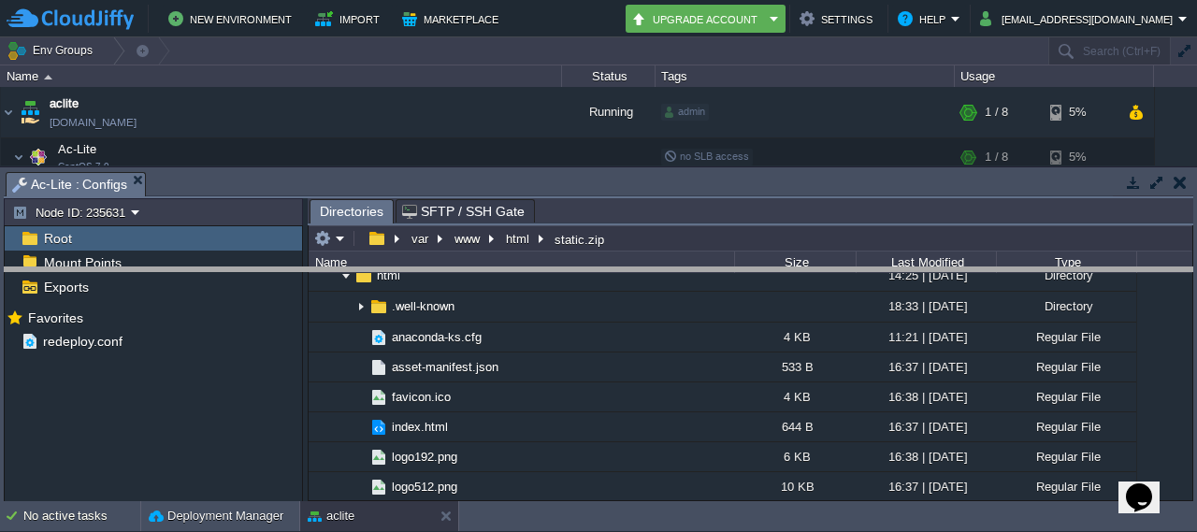
drag, startPoint x: 606, startPoint y: 182, endPoint x: 591, endPoint y: 278, distance: 96.5
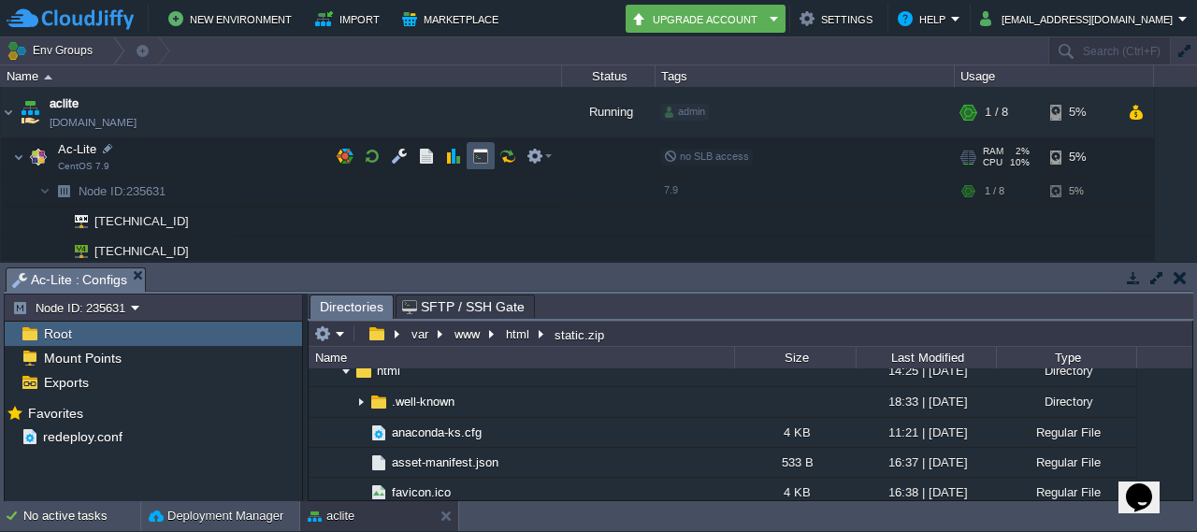
click at [483, 158] on button "button" at bounding box center [480, 156] width 17 height 17
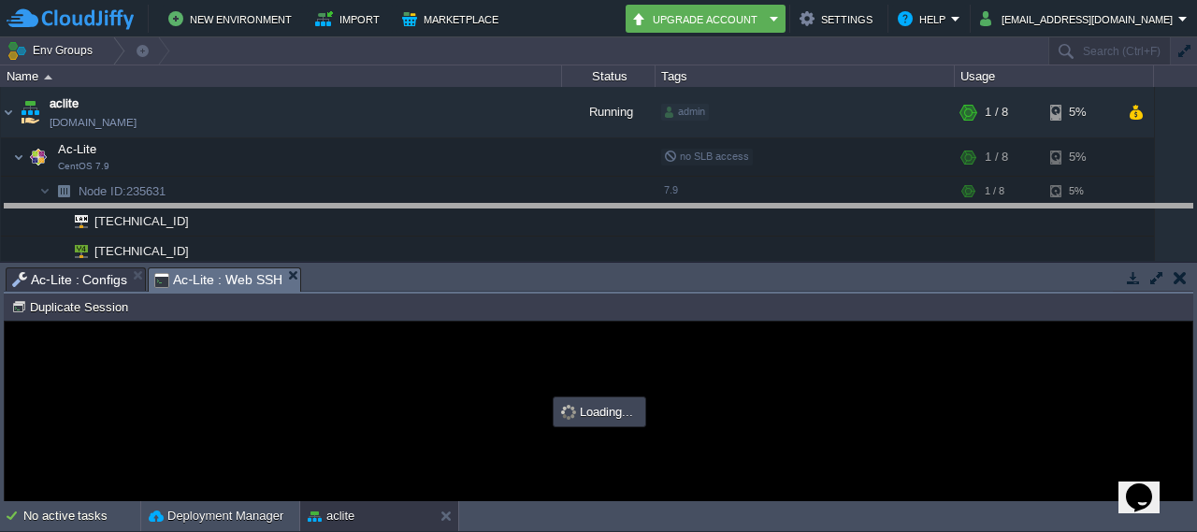
drag, startPoint x: 625, startPoint y: 285, endPoint x: 634, endPoint y: 207, distance: 79.1
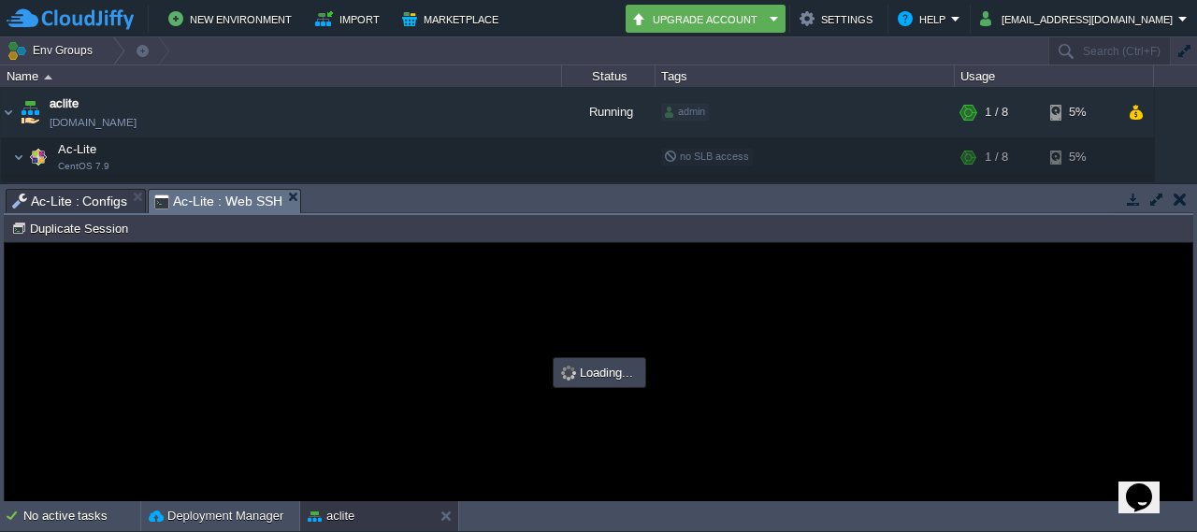
scroll to position [0, 0]
type input "#000000"
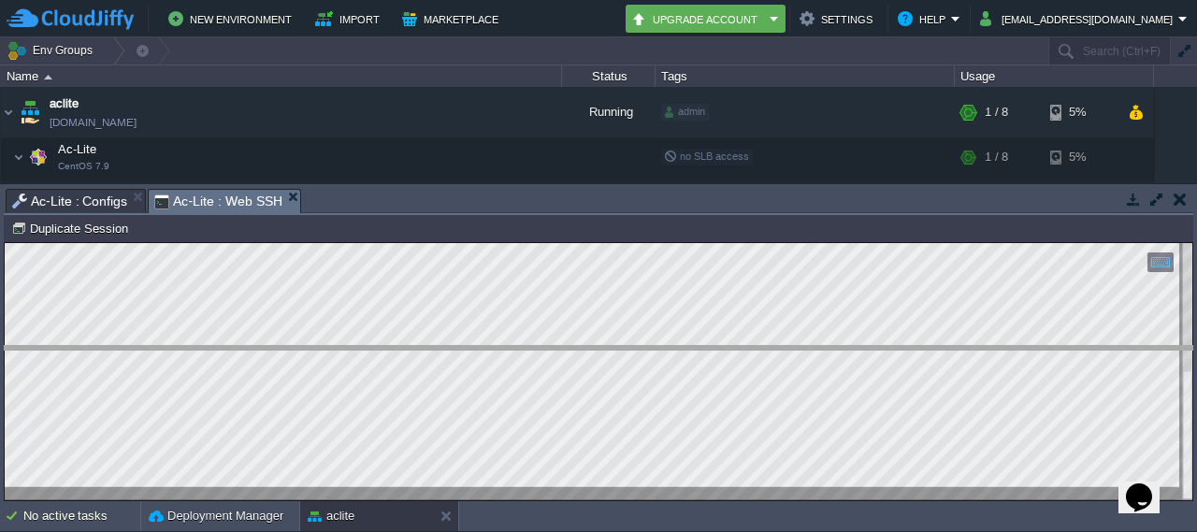
drag, startPoint x: 564, startPoint y: 195, endPoint x: 555, endPoint y: 353, distance: 157.3
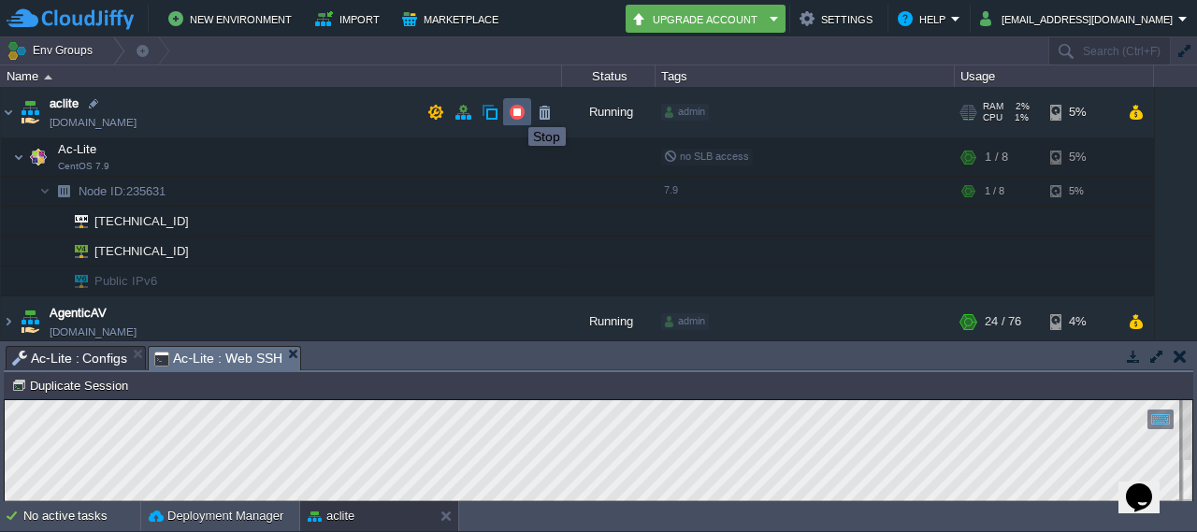
click at [514, 110] on button "button" at bounding box center [517, 112] width 17 height 17
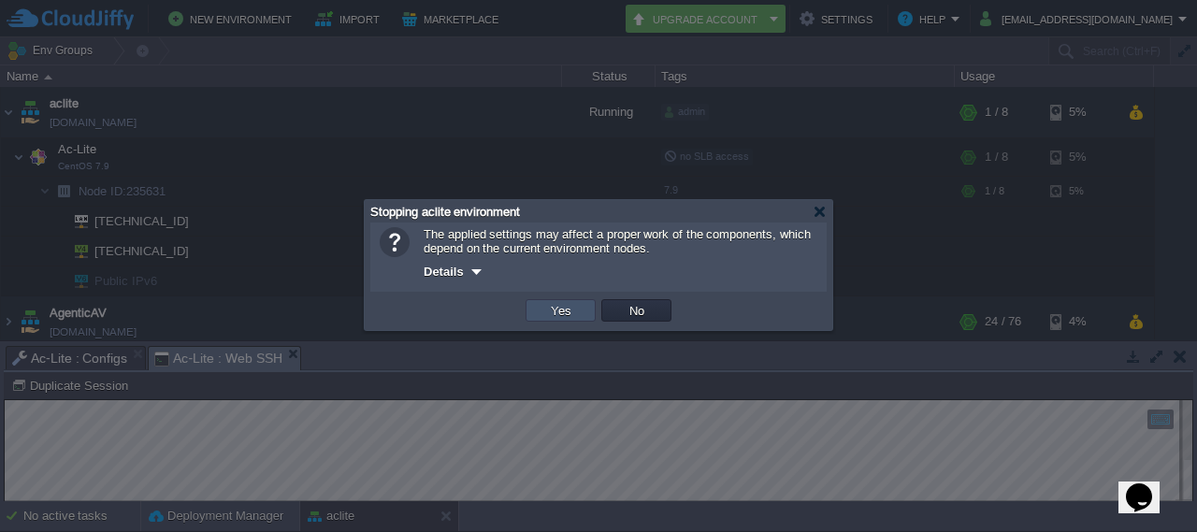
click at [567, 313] on button "Yes" at bounding box center [561, 310] width 32 height 17
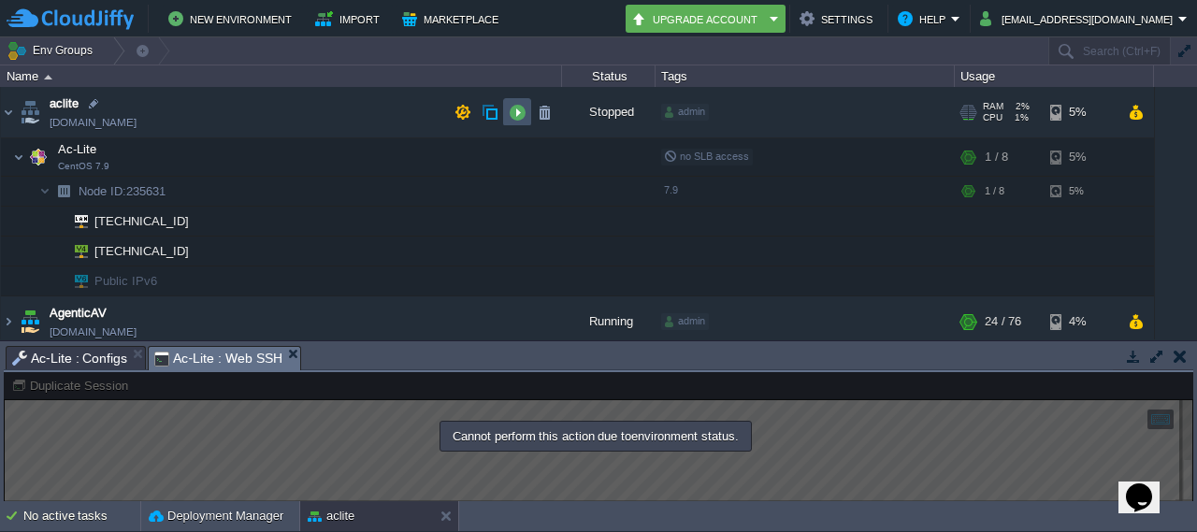
click at [518, 113] on button "button" at bounding box center [517, 112] width 17 height 17
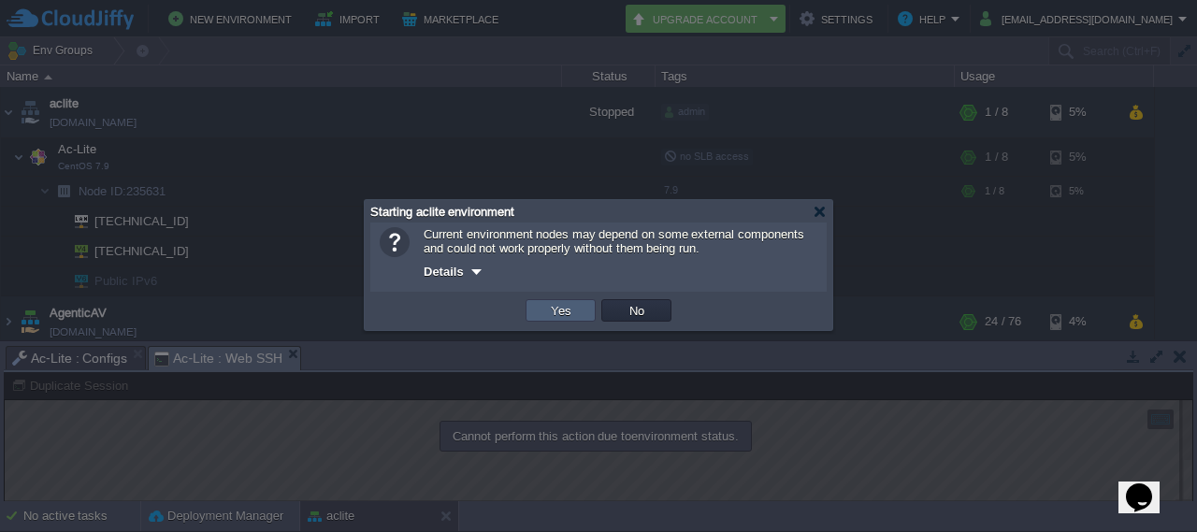
click at [581, 316] on td "Yes" at bounding box center [561, 310] width 70 height 22
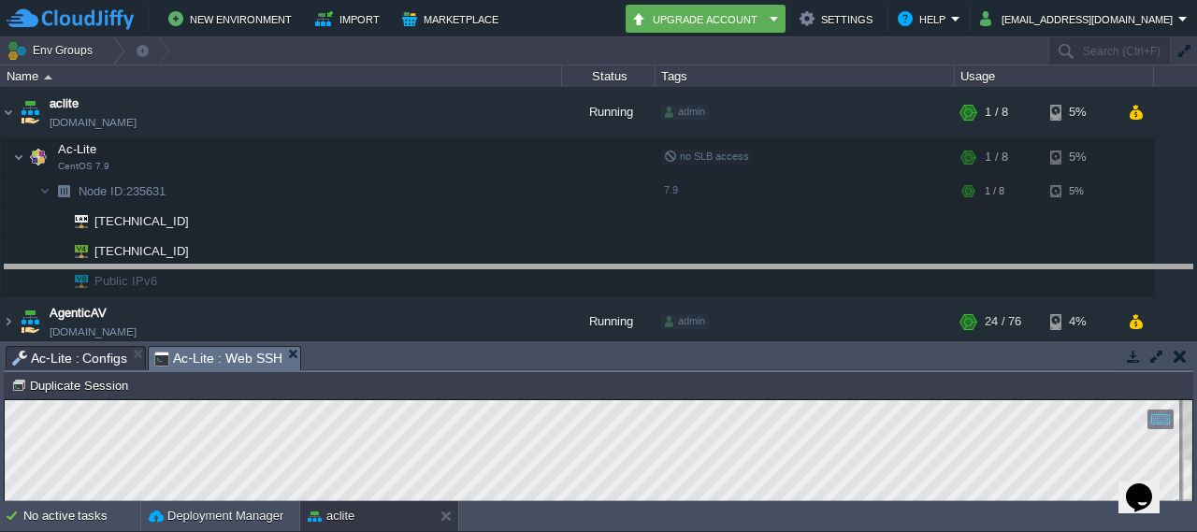
drag, startPoint x: 370, startPoint y: 355, endPoint x: 392, endPoint y: 197, distance: 159.5
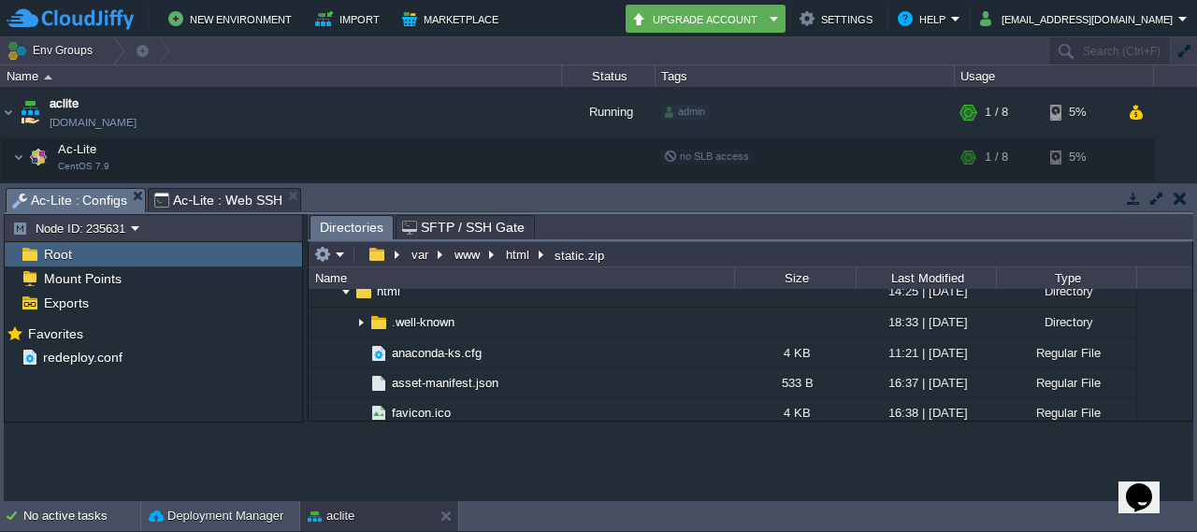
click at [87, 194] on span "Ac-Lite : Configs" at bounding box center [69, 200] width 115 height 23
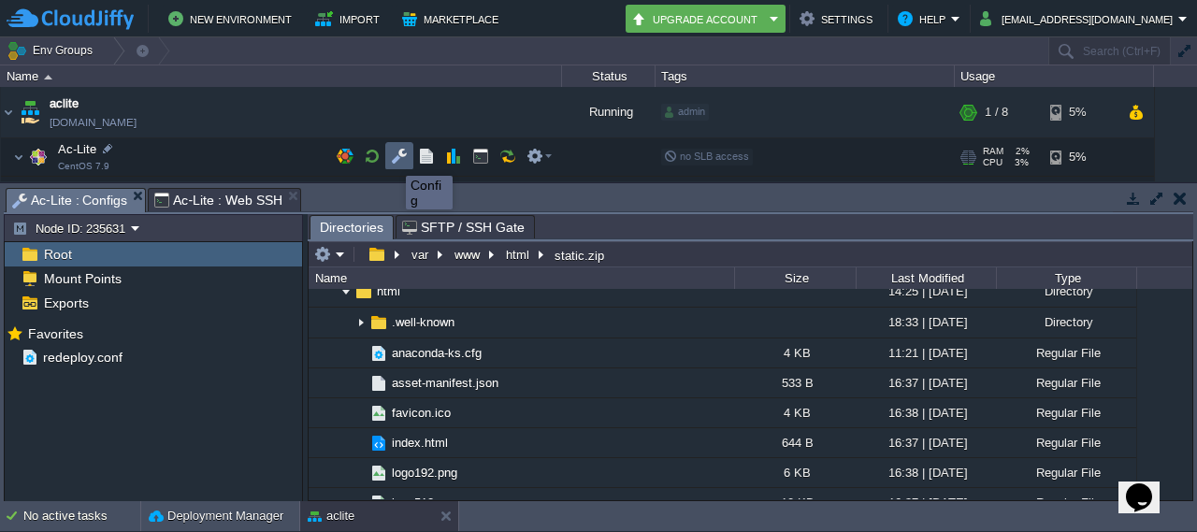
click at [396, 159] on button "button" at bounding box center [399, 156] width 17 height 17
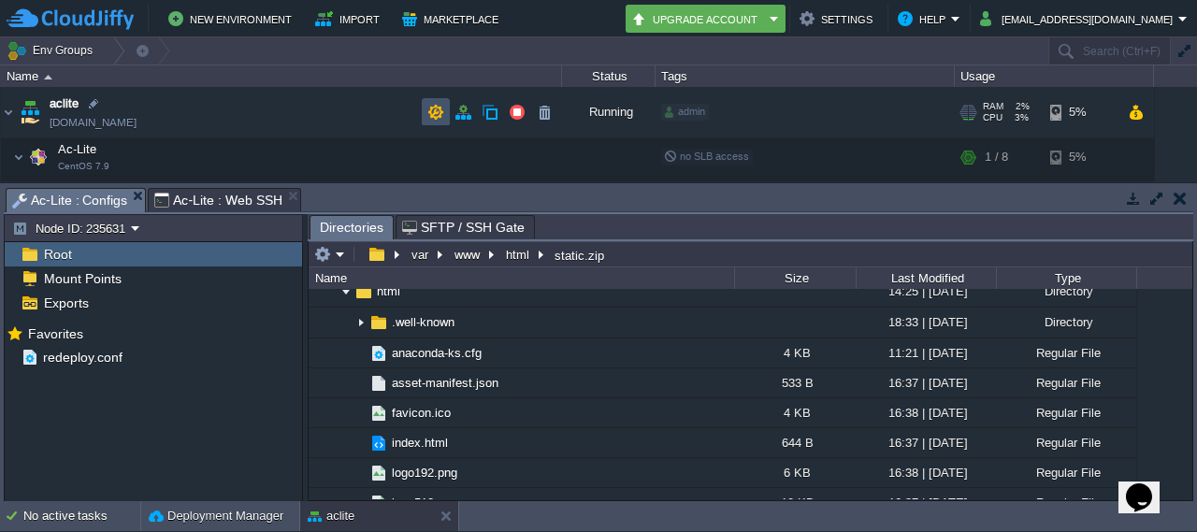
click at [440, 115] on button "button" at bounding box center [435, 112] width 17 height 17
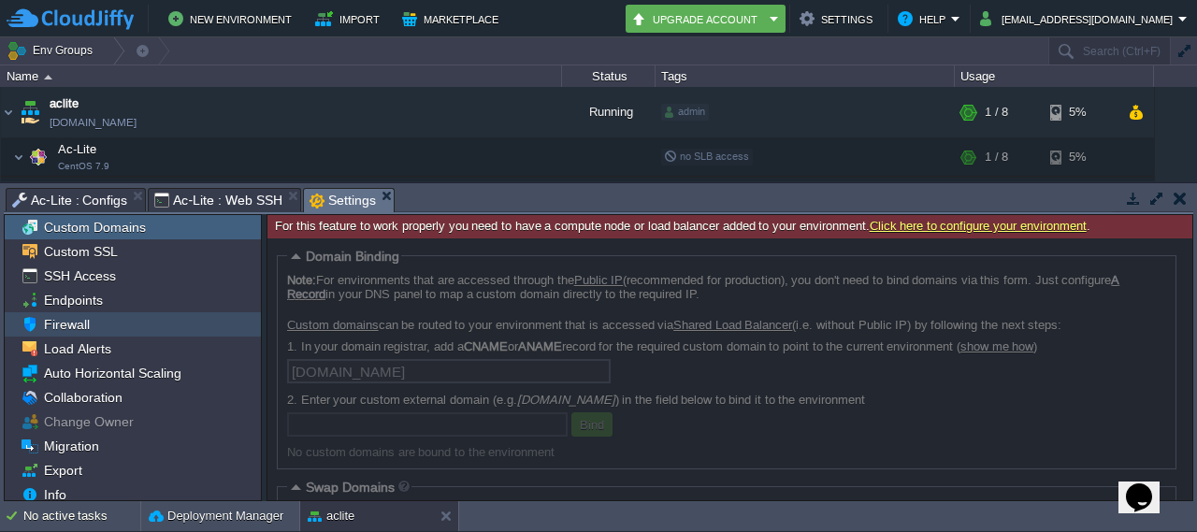
click at [137, 324] on div "Firewall" at bounding box center [133, 324] width 256 height 24
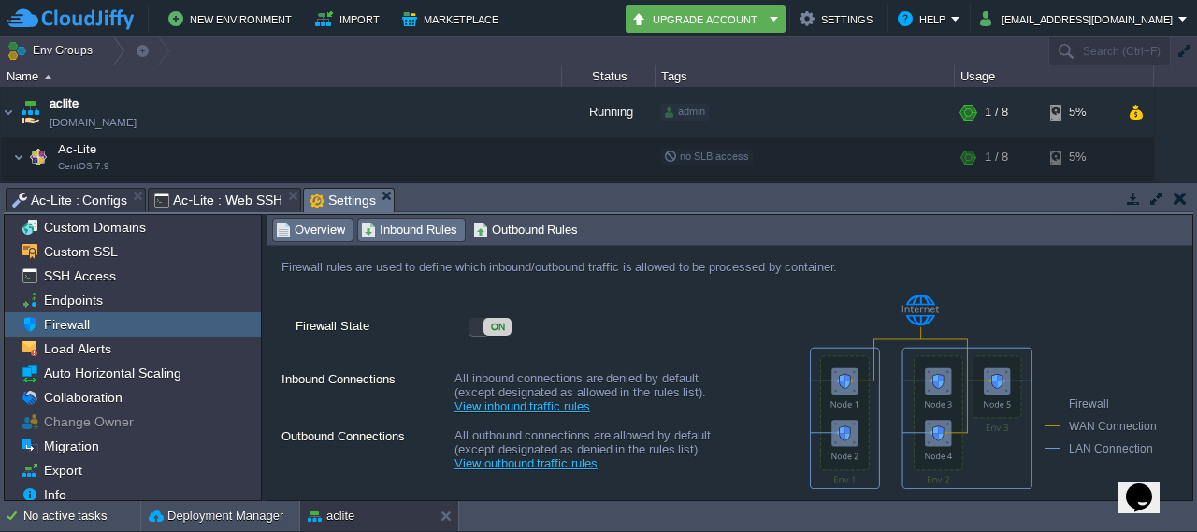
click at [425, 235] on span "Inbound Rules" at bounding box center [409, 230] width 96 height 21
